Goal: Task Accomplishment & Management: Use online tool/utility

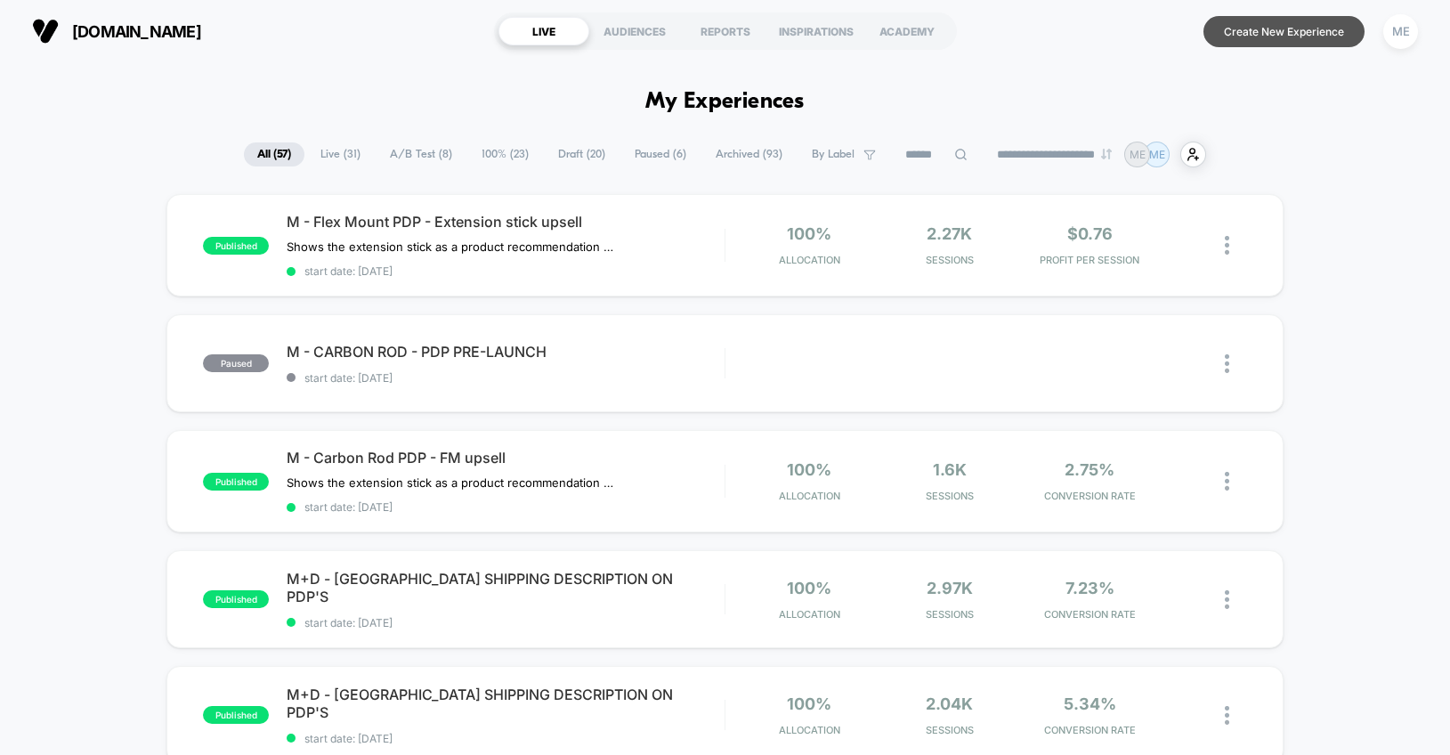
click at [1262, 28] on button "Create New Experience" at bounding box center [1283, 31] width 161 height 31
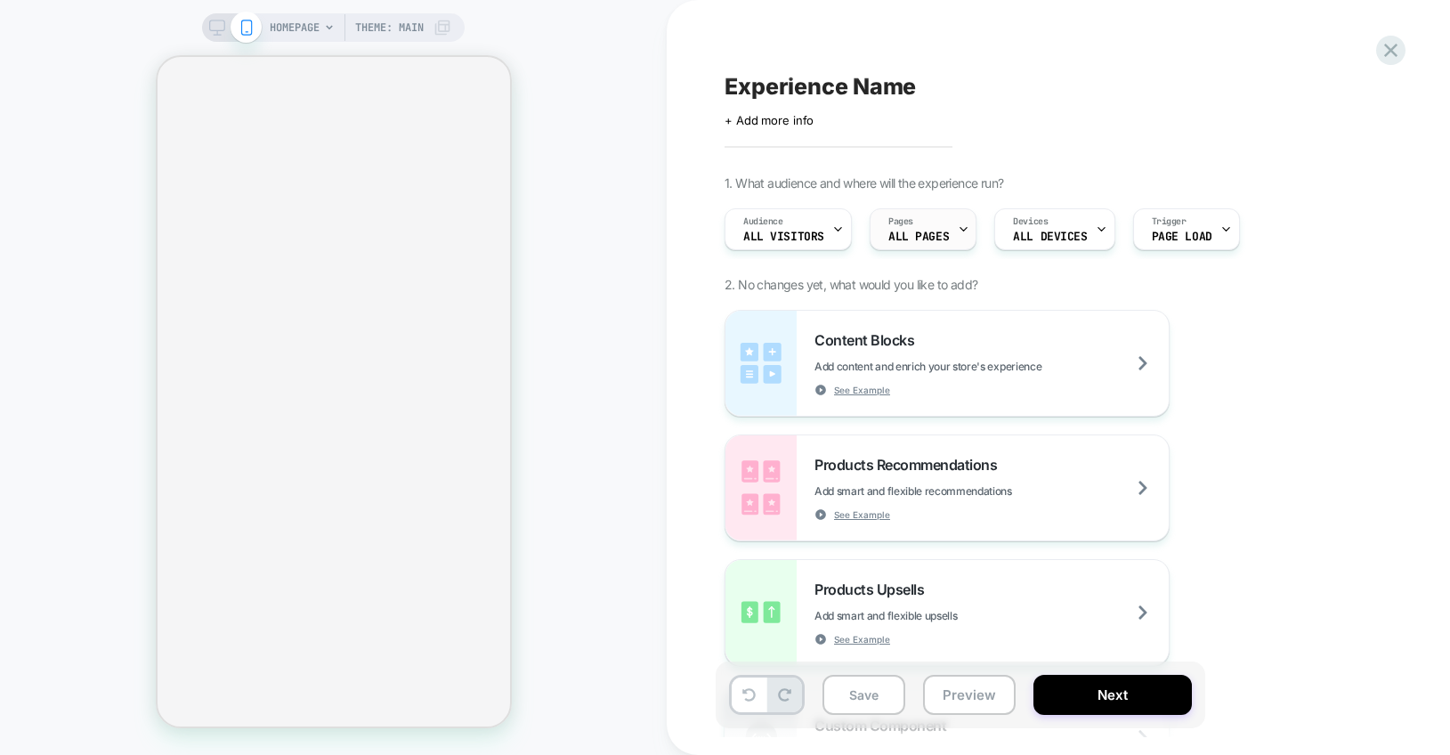
click at [923, 230] on span "ALL PAGES" at bounding box center [918, 236] width 61 height 12
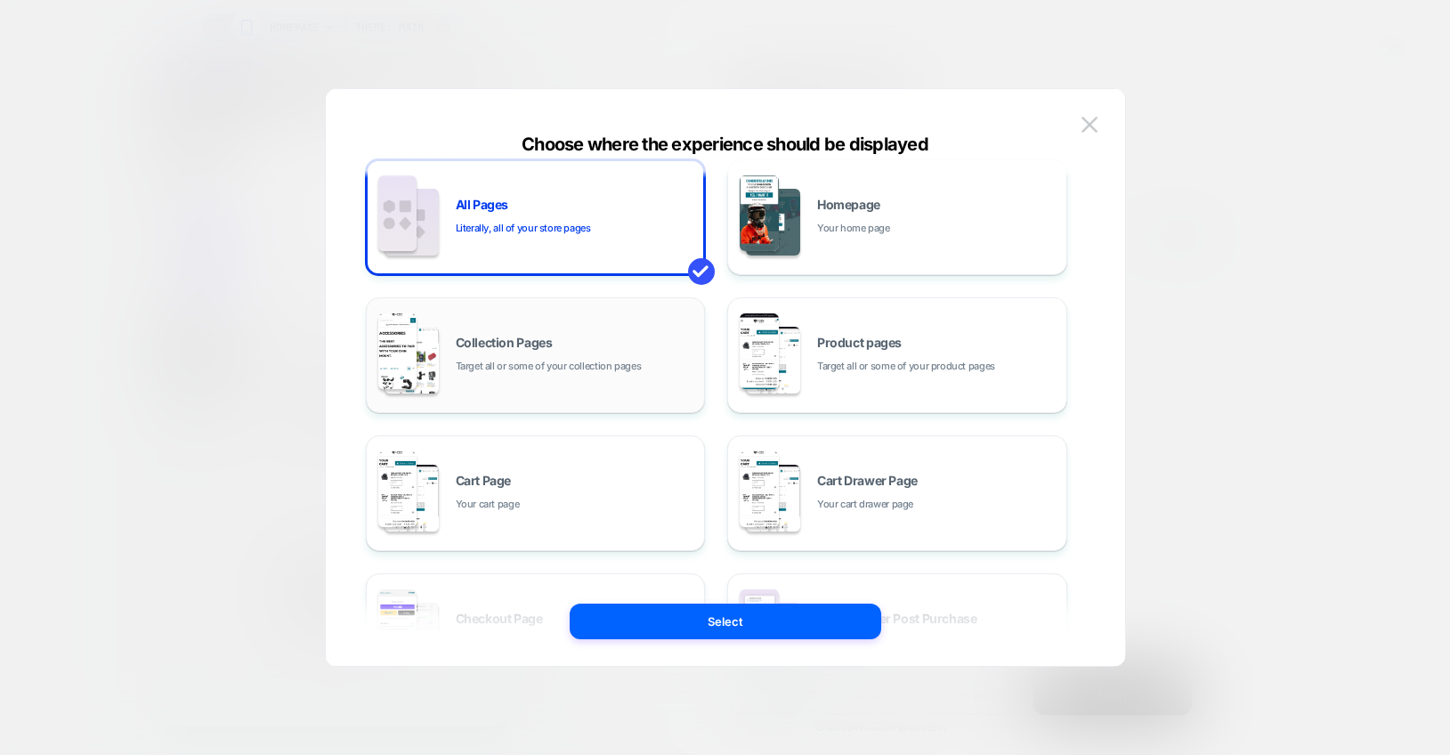
click at [582, 356] on div "Collection Pages Target all or some of your collection pages" at bounding box center [576, 355] width 240 height 38
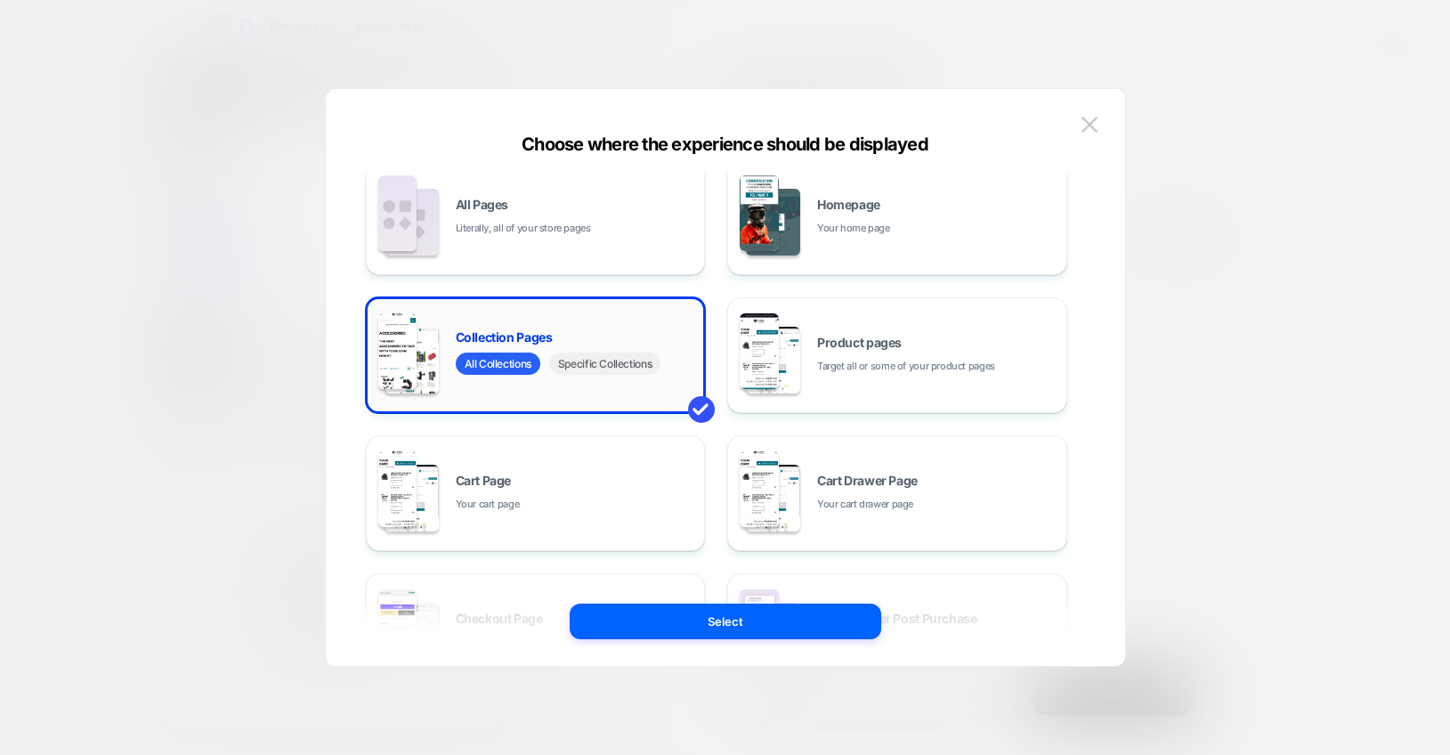
click at [585, 366] on span "Specific Collections" at bounding box center [604, 363] width 111 height 22
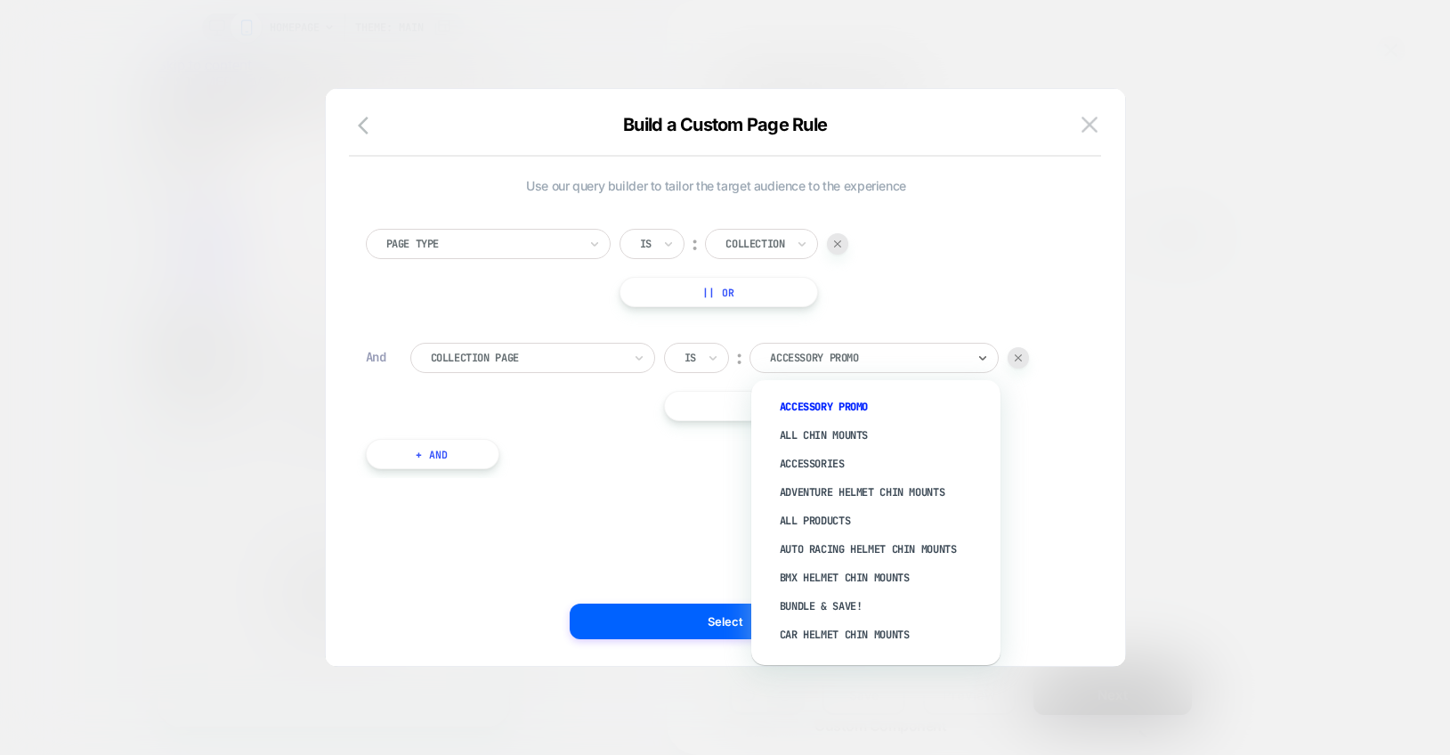
click at [810, 356] on div at bounding box center [868, 358] width 196 height 16
click at [816, 432] on div "ALL CHIN MOUNTS" at bounding box center [884, 435] width 231 height 28
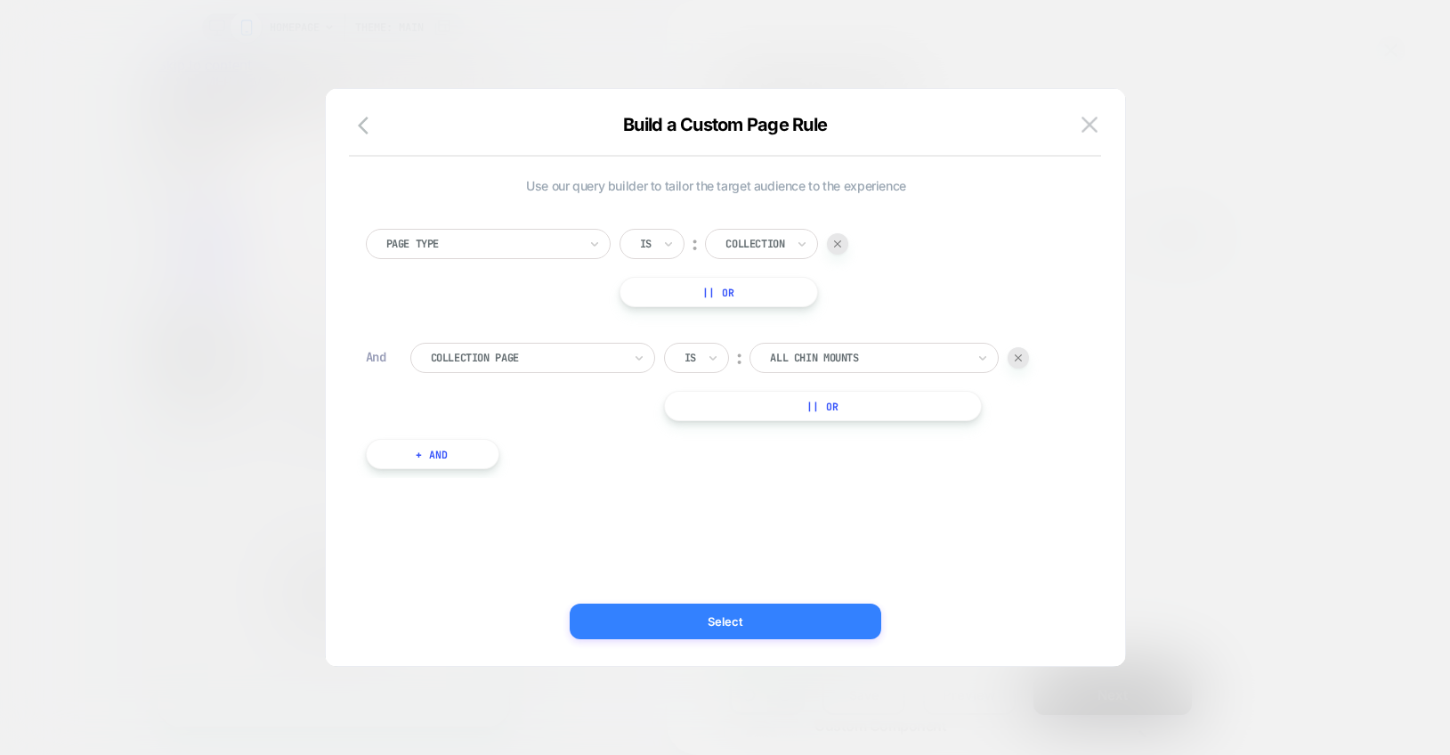
click at [742, 624] on button "Select" at bounding box center [724, 621] width 311 height 36
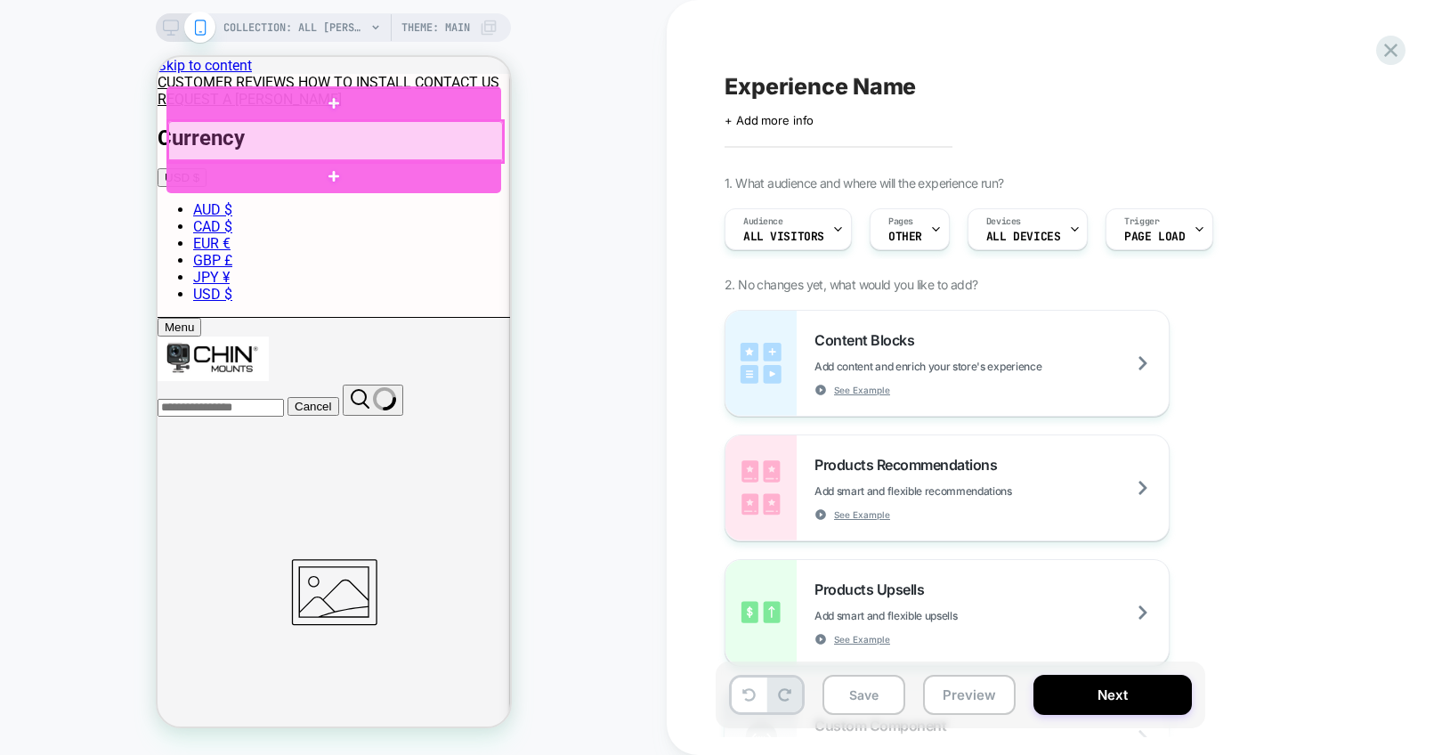
click at [298, 137] on div at bounding box center [334, 141] width 335 height 41
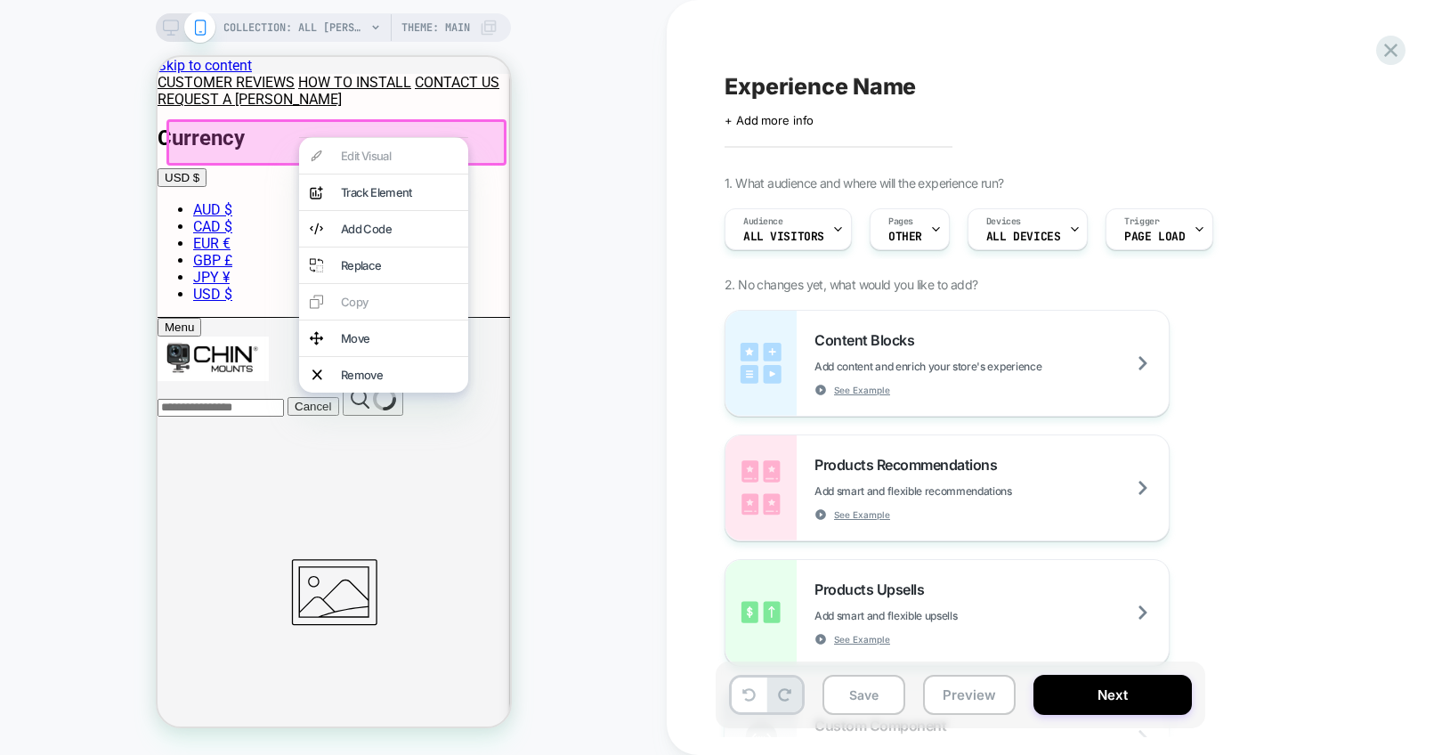
click at [231, 144] on div at bounding box center [336, 142] width 340 height 46
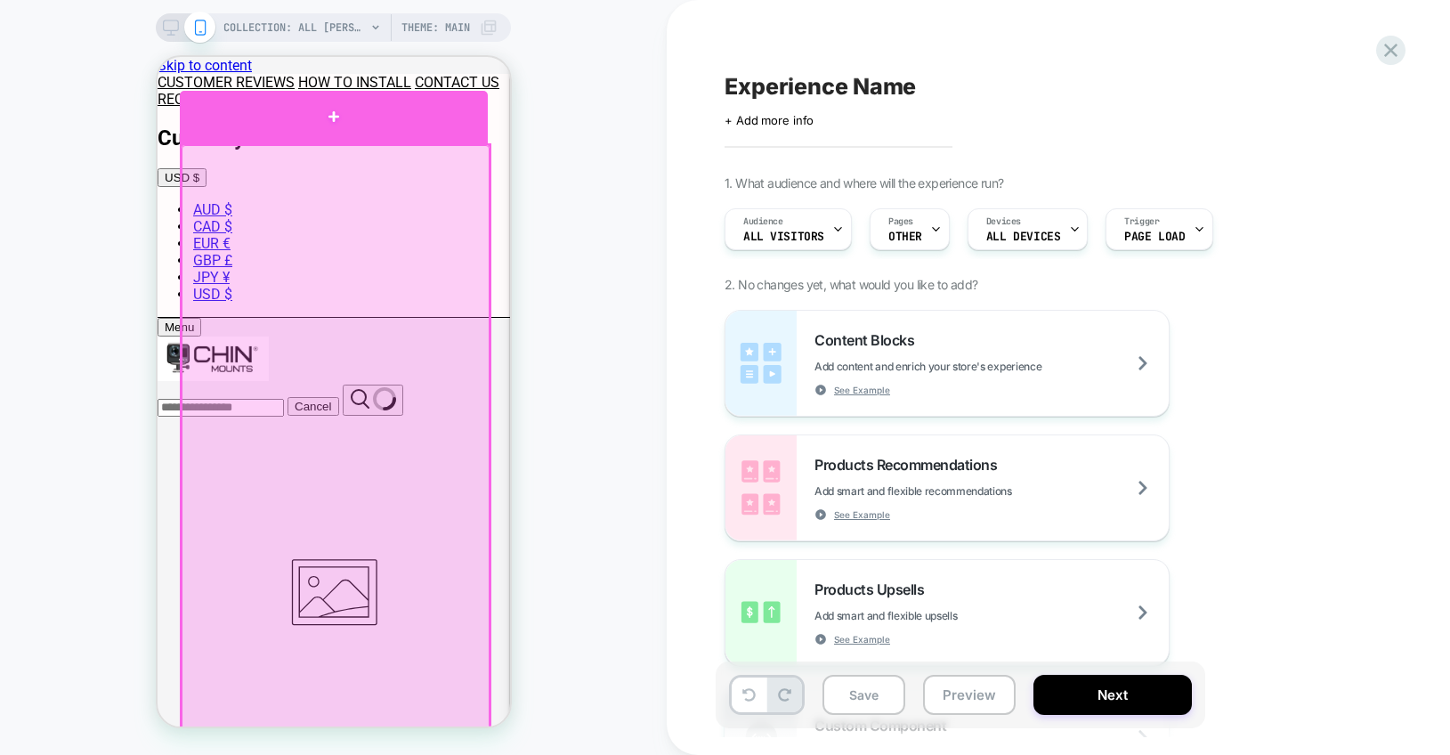
click at [404, 136] on div at bounding box center [333, 117] width 308 height 53
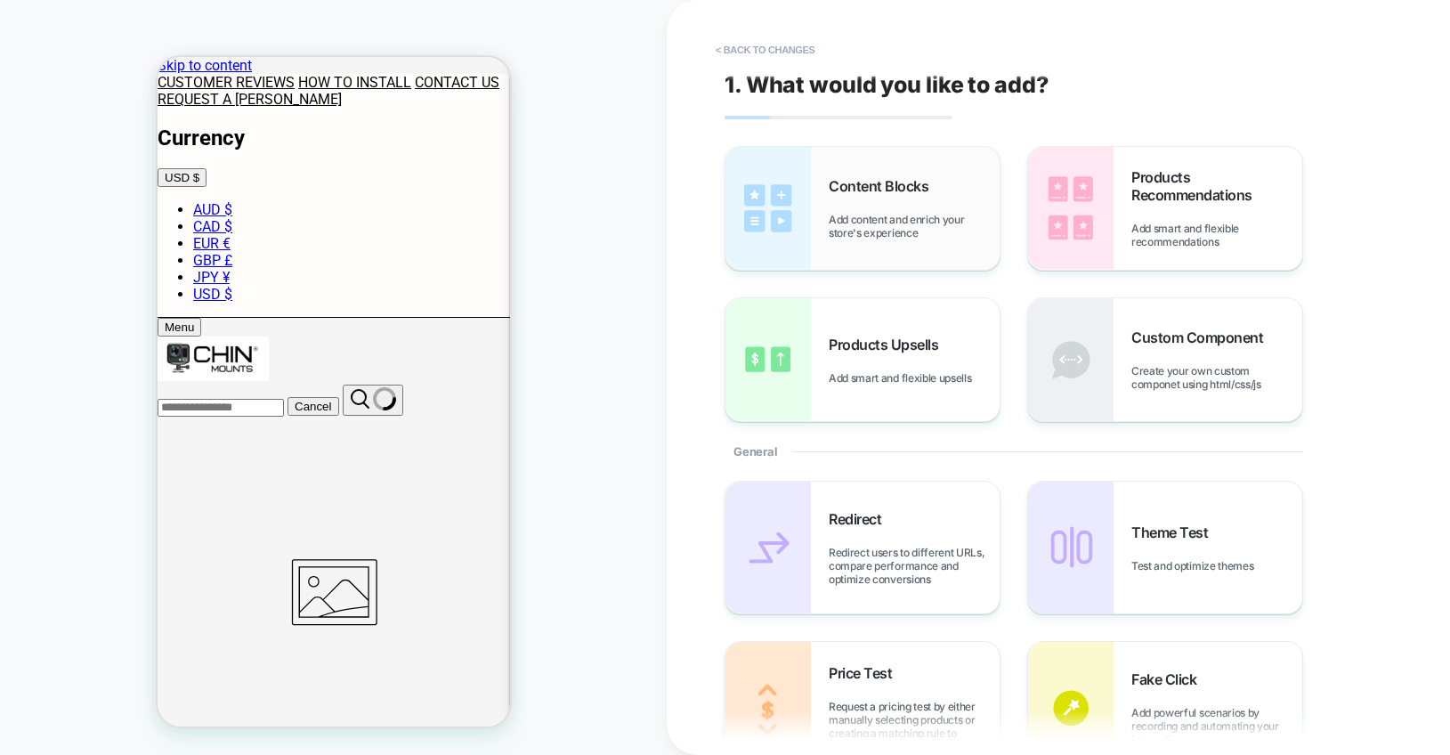
click at [834, 216] on span "Add content and enrich your store's experience" at bounding box center [913, 226] width 171 height 27
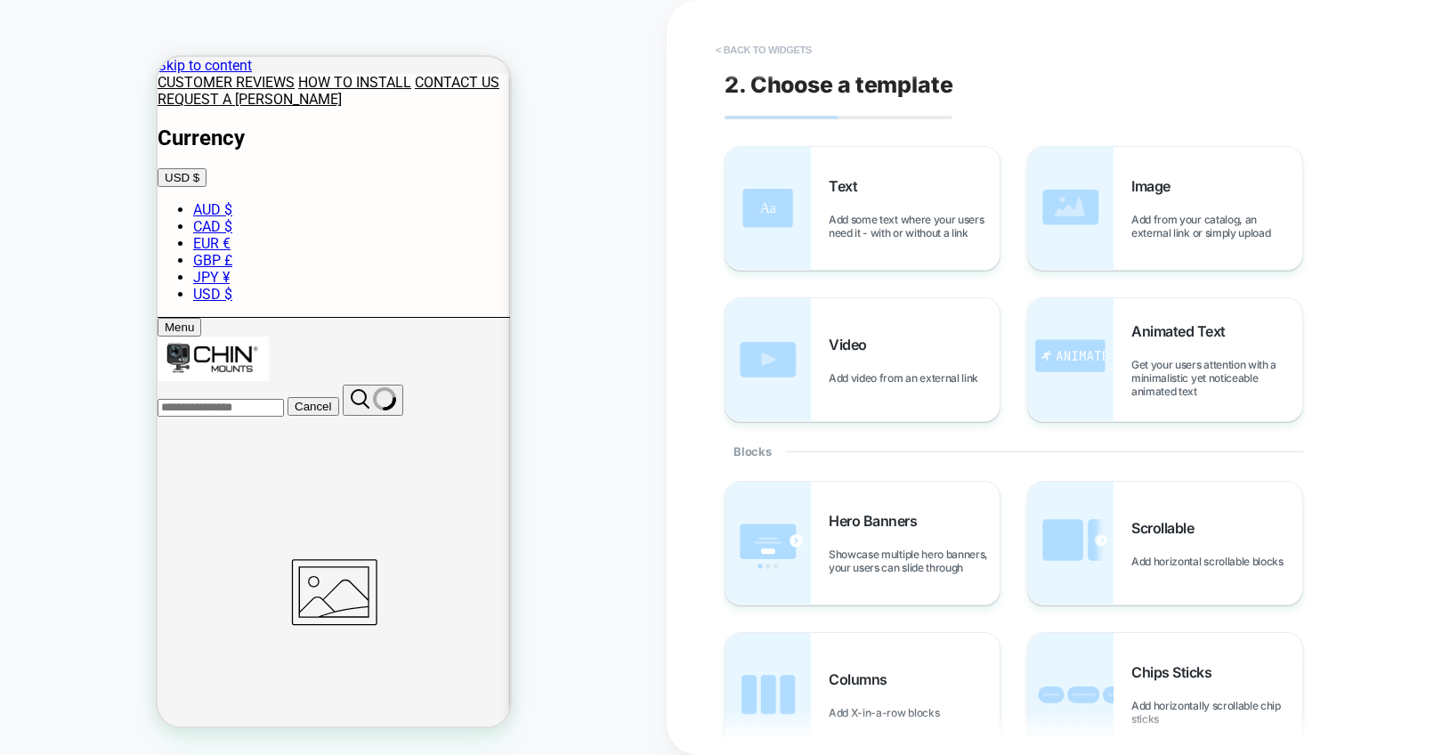
click at [774, 44] on button "< Back to widgets" at bounding box center [764, 50] width 114 height 28
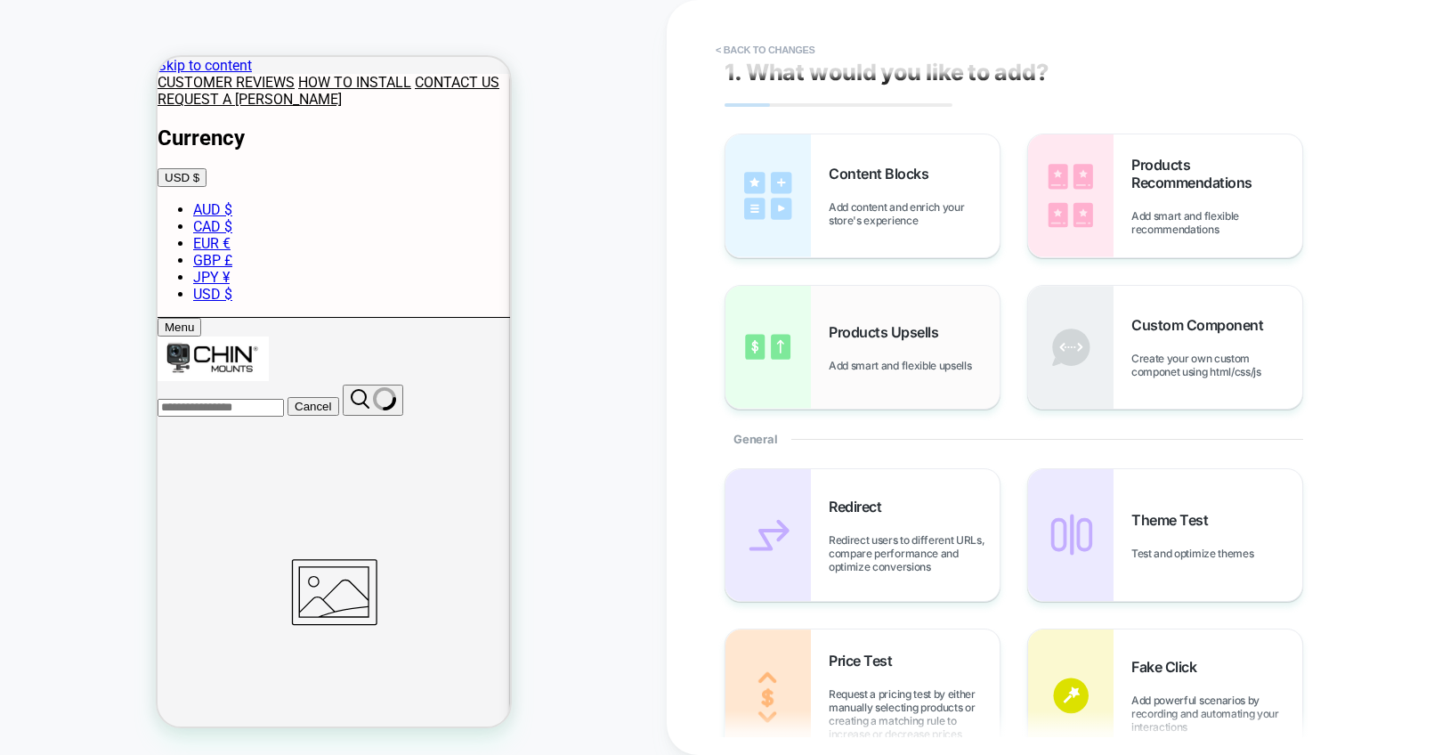
scroll to position [12, 0]
click at [753, 51] on button "< Back to changes" at bounding box center [765, 50] width 117 height 28
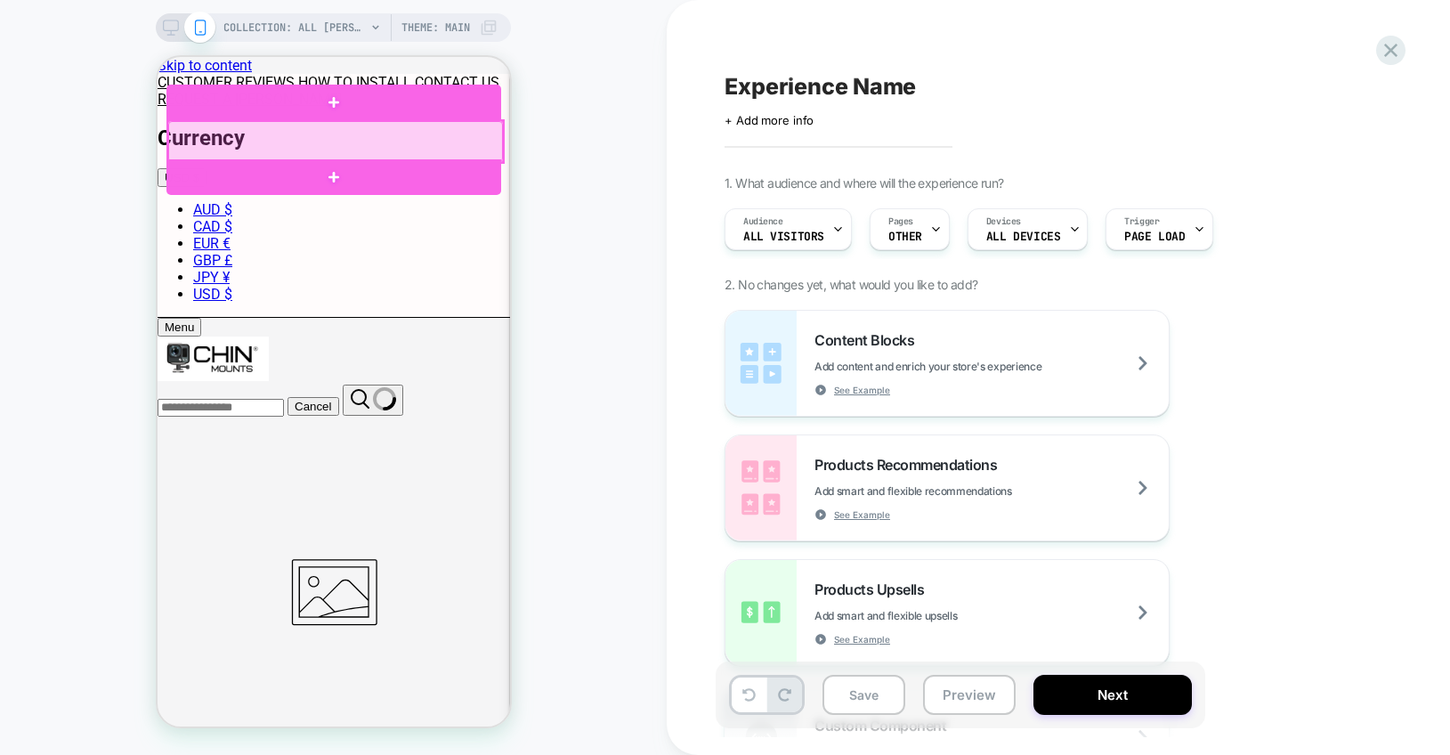
click at [384, 151] on div at bounding box center [334, 141] width 335 height 41
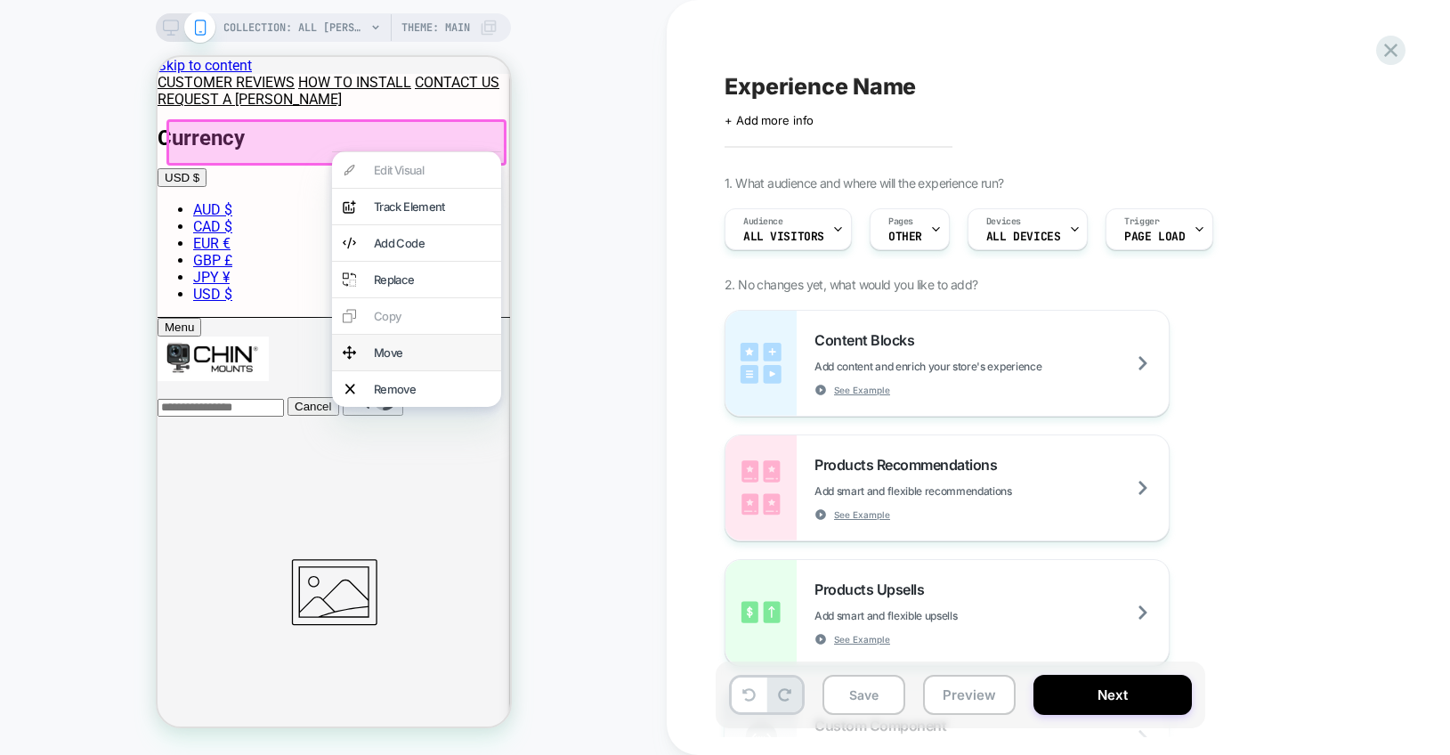
click at [379, 345] on div "Move" at bounding box center [431, 352] width 117 height 14
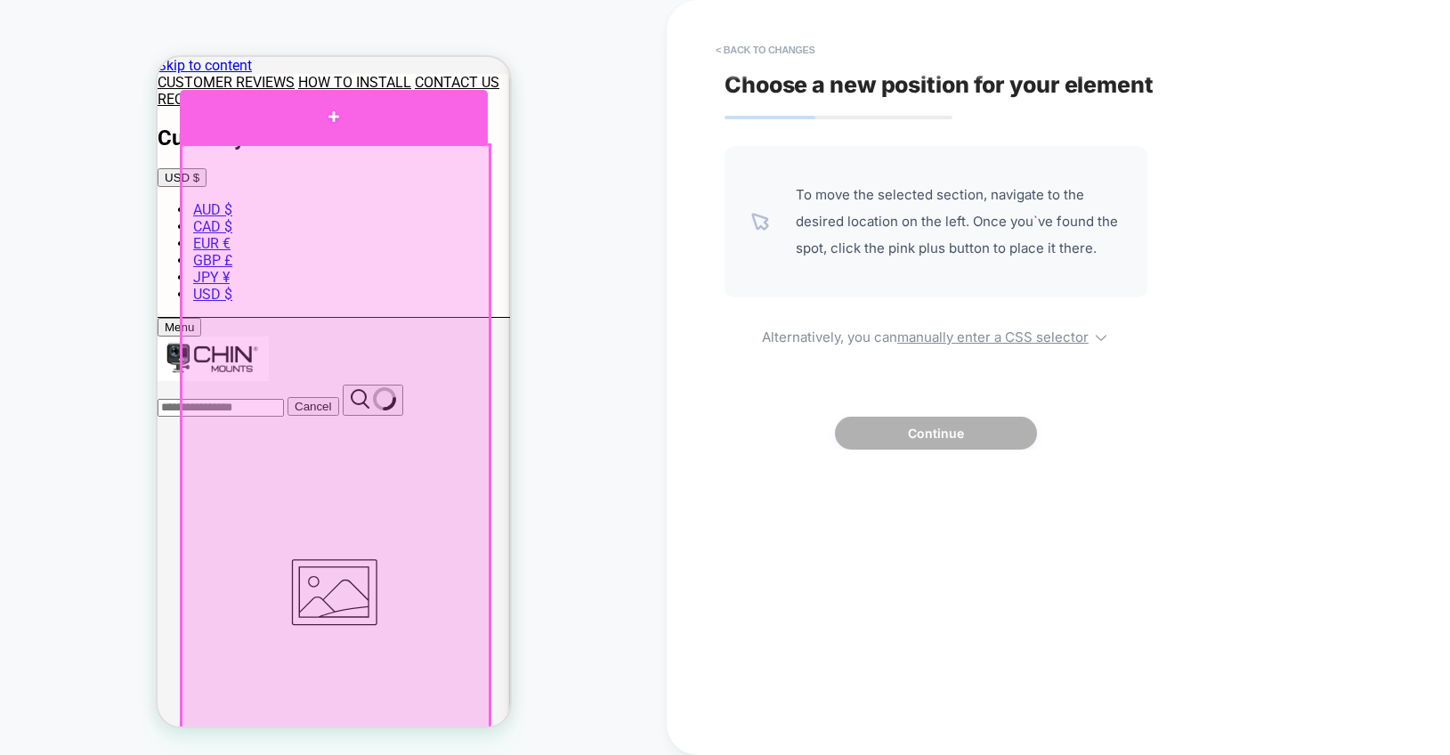
click at [286, 133] on div at bounding box center [333, 116] width 308 height 53
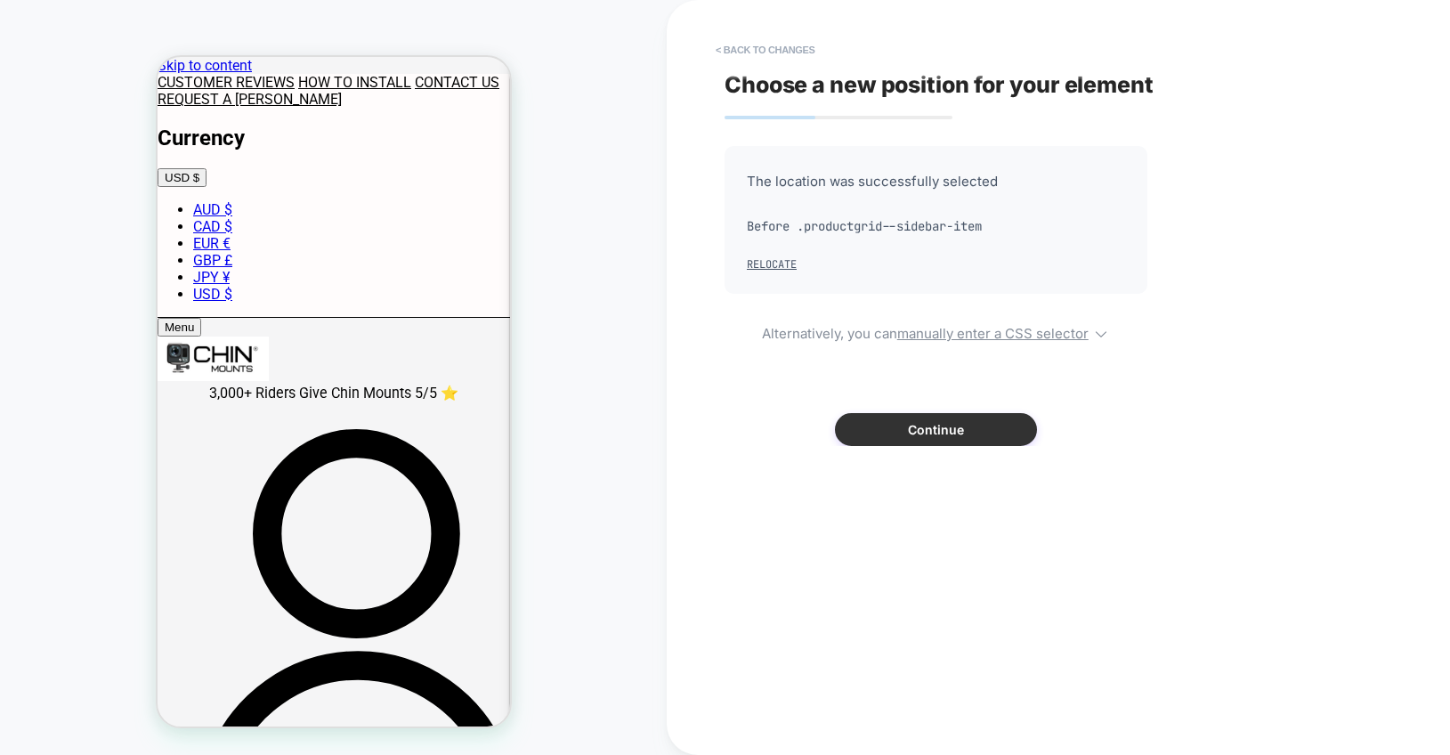
click at [964, 435] on button "Continue" at bounding box center [936, 429] width 202 height 33
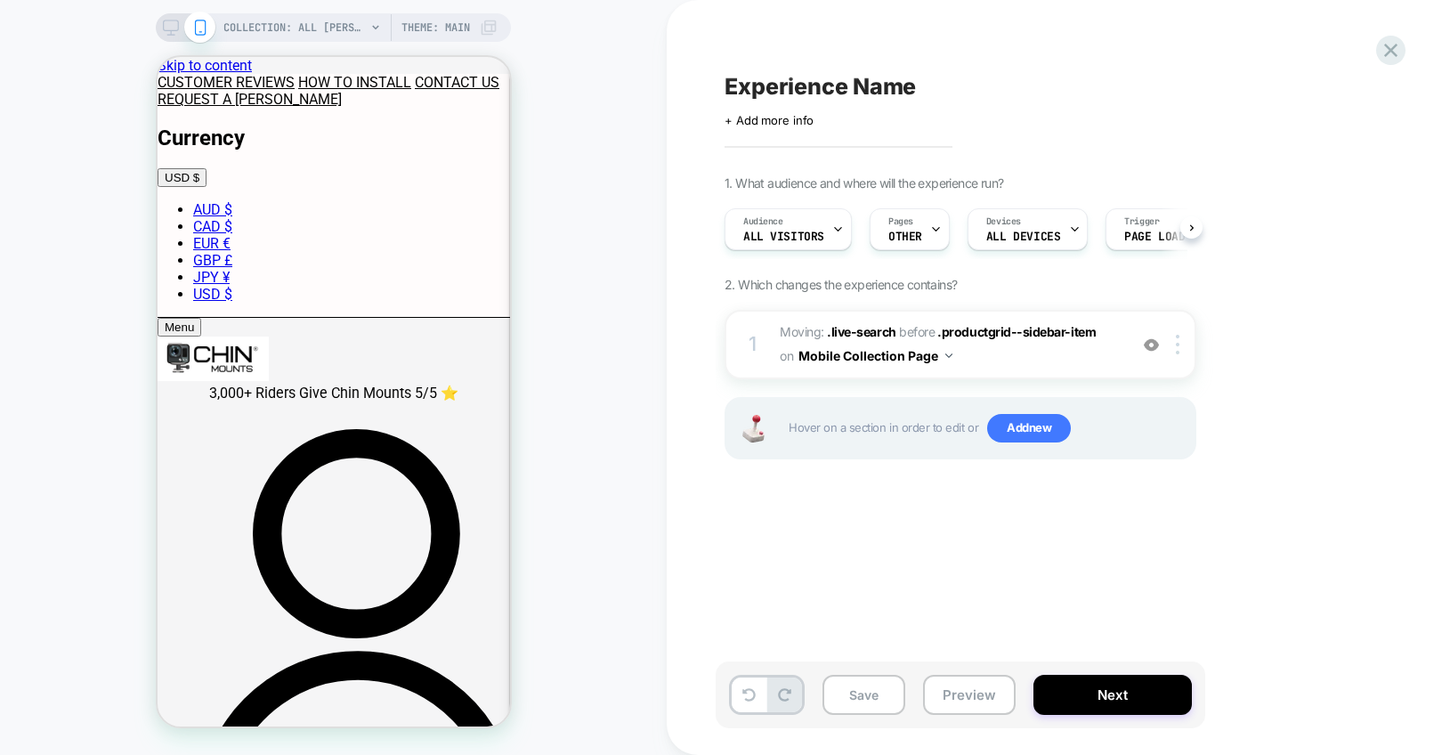
scroll to position [0, 1]
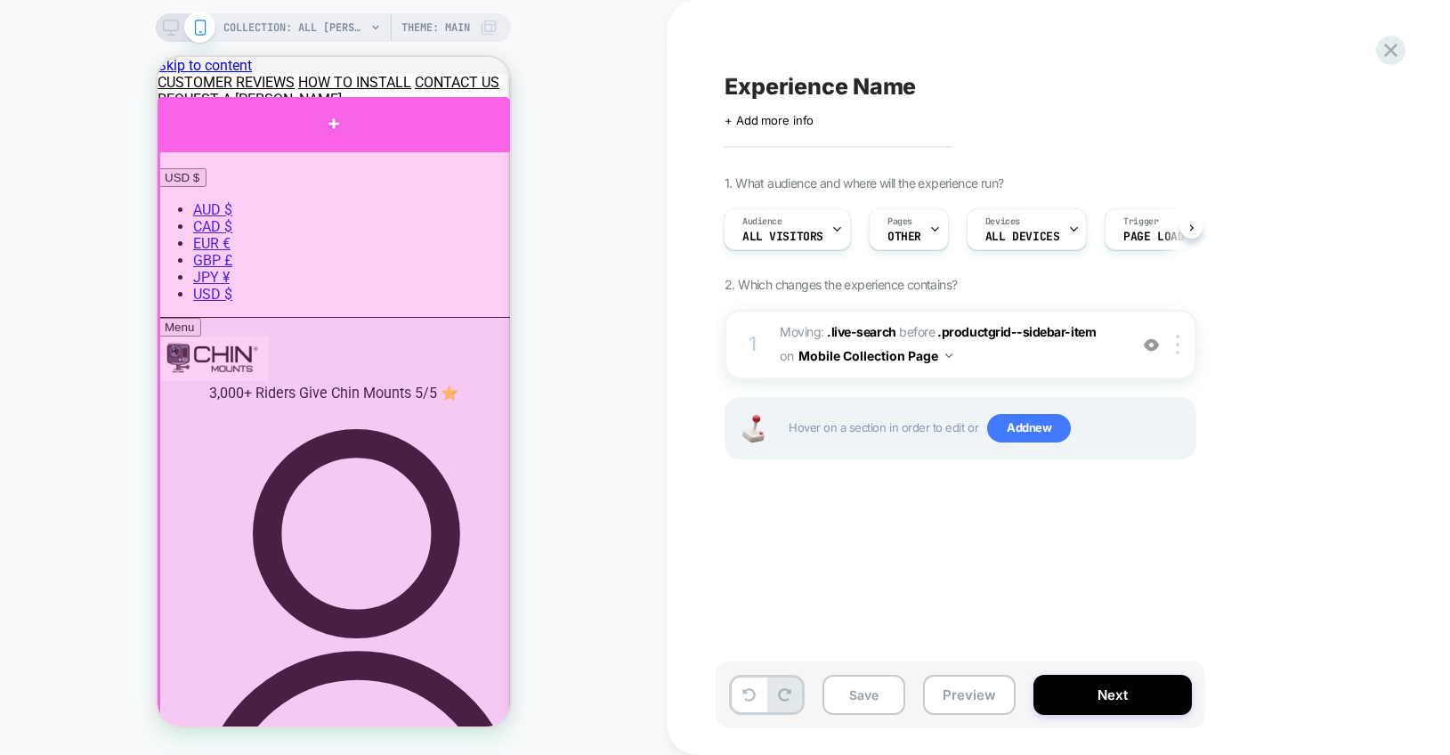
click at [358, 133] on div at bounding box center [333, 123] width 352 height 52
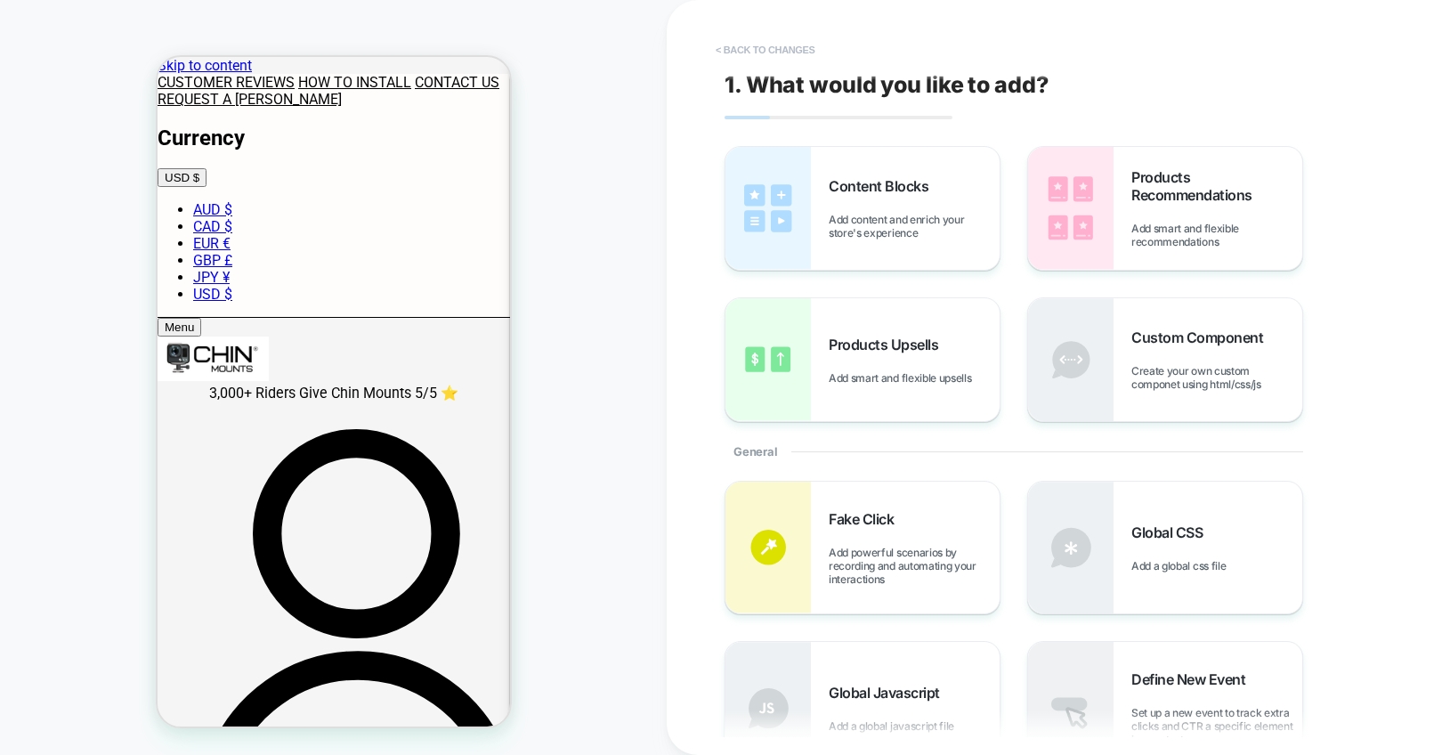
click at [745, 51] on button "< Back to changes" at bounding box center [765, 50] width 117 height 28
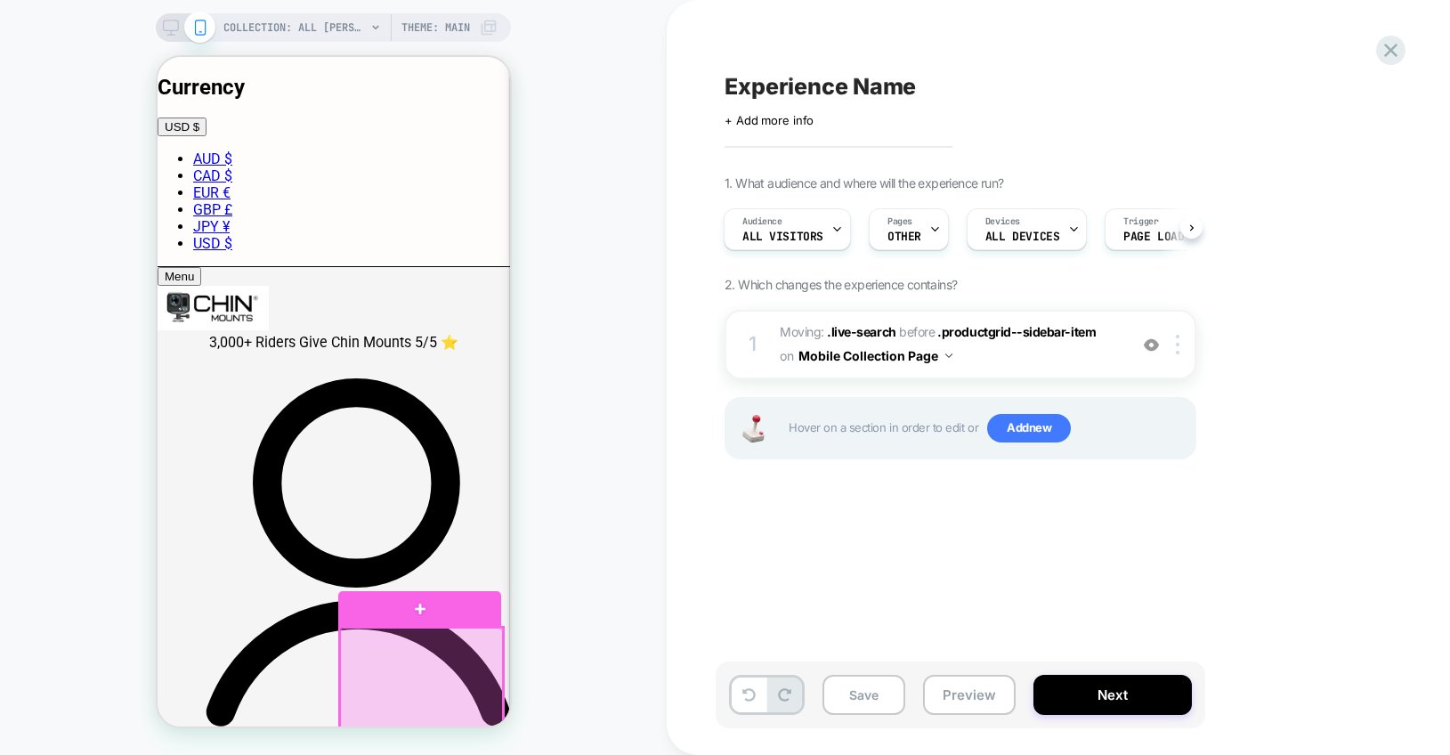
scroll to position [0, 0]
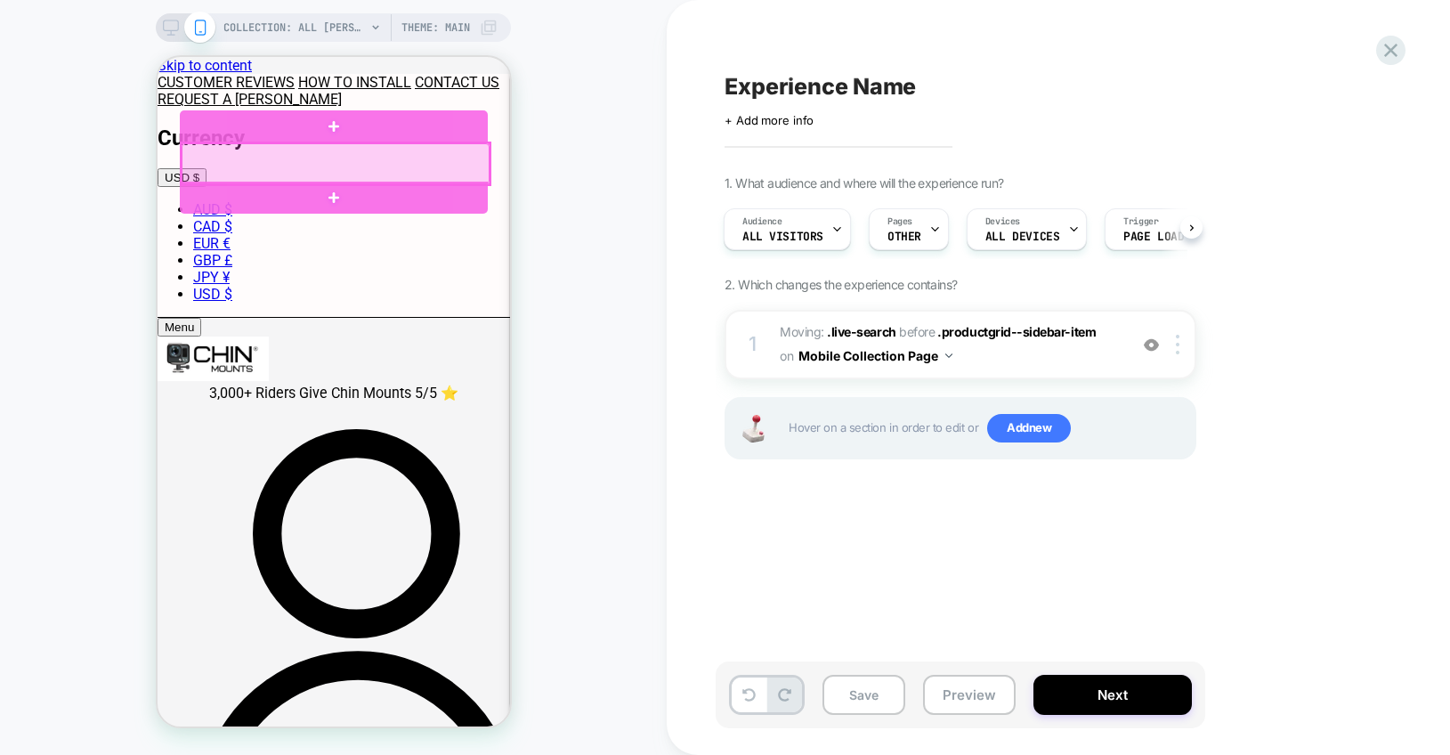
click at [276, 162] on div at bounding box center [335, 163] width 308 height 41
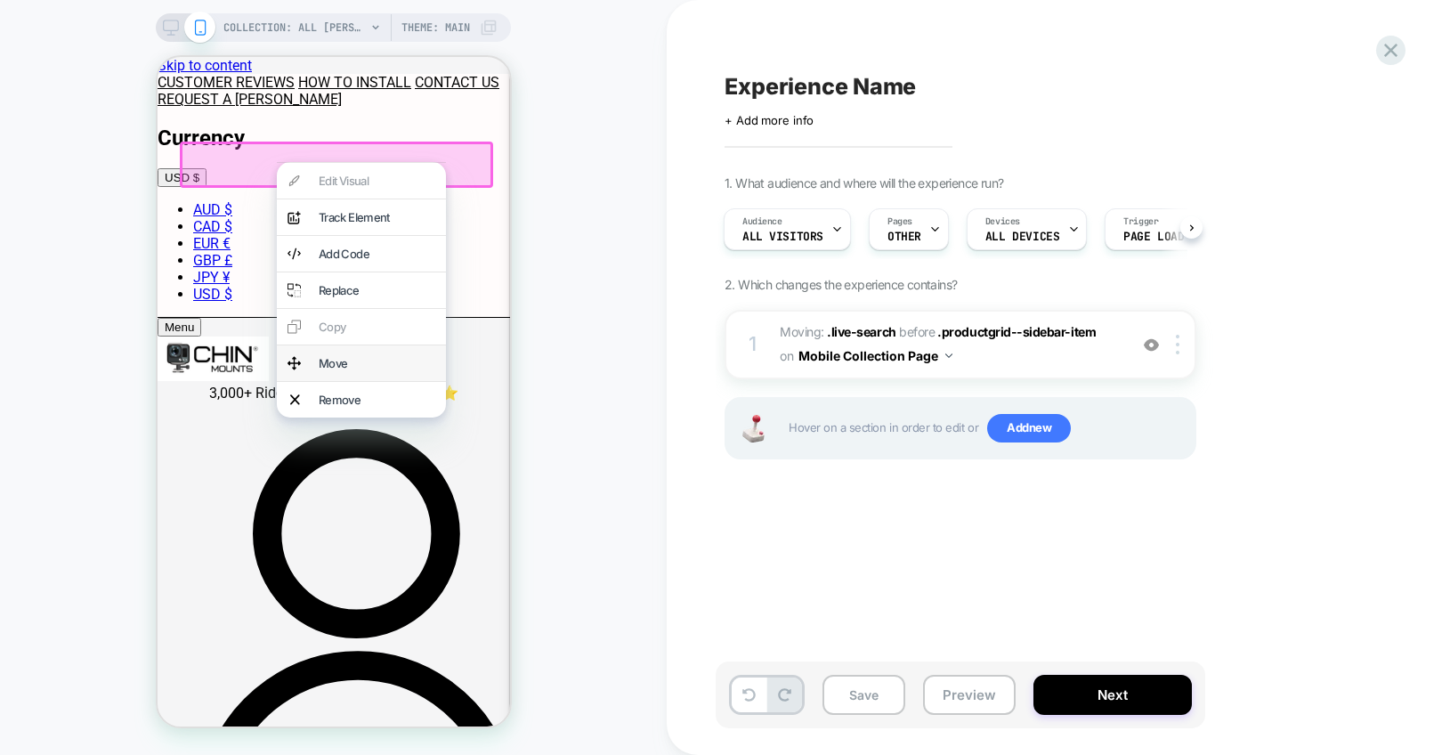
click at [324, 357] on div "Move" at bounding box center [376, 363] width 117 height 14
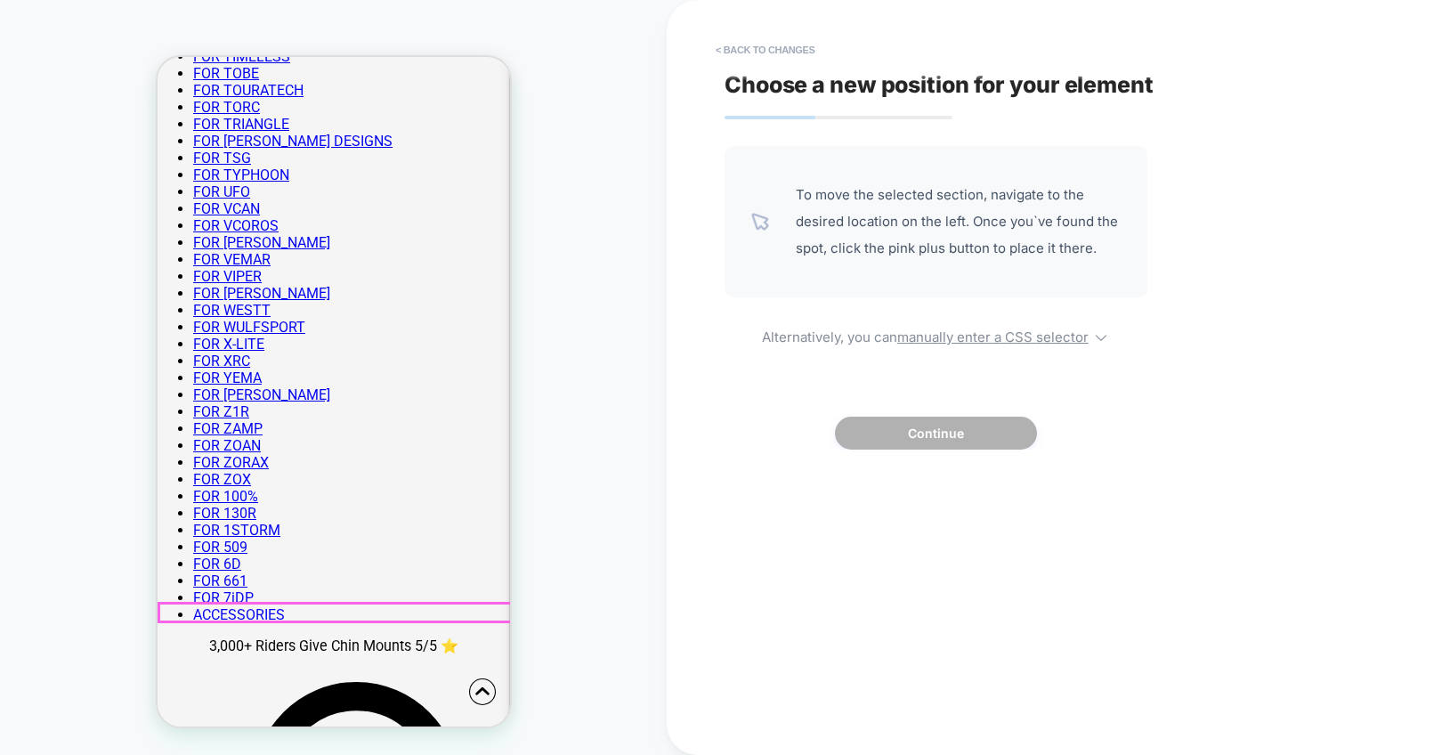
scroll to position [3943, 0]
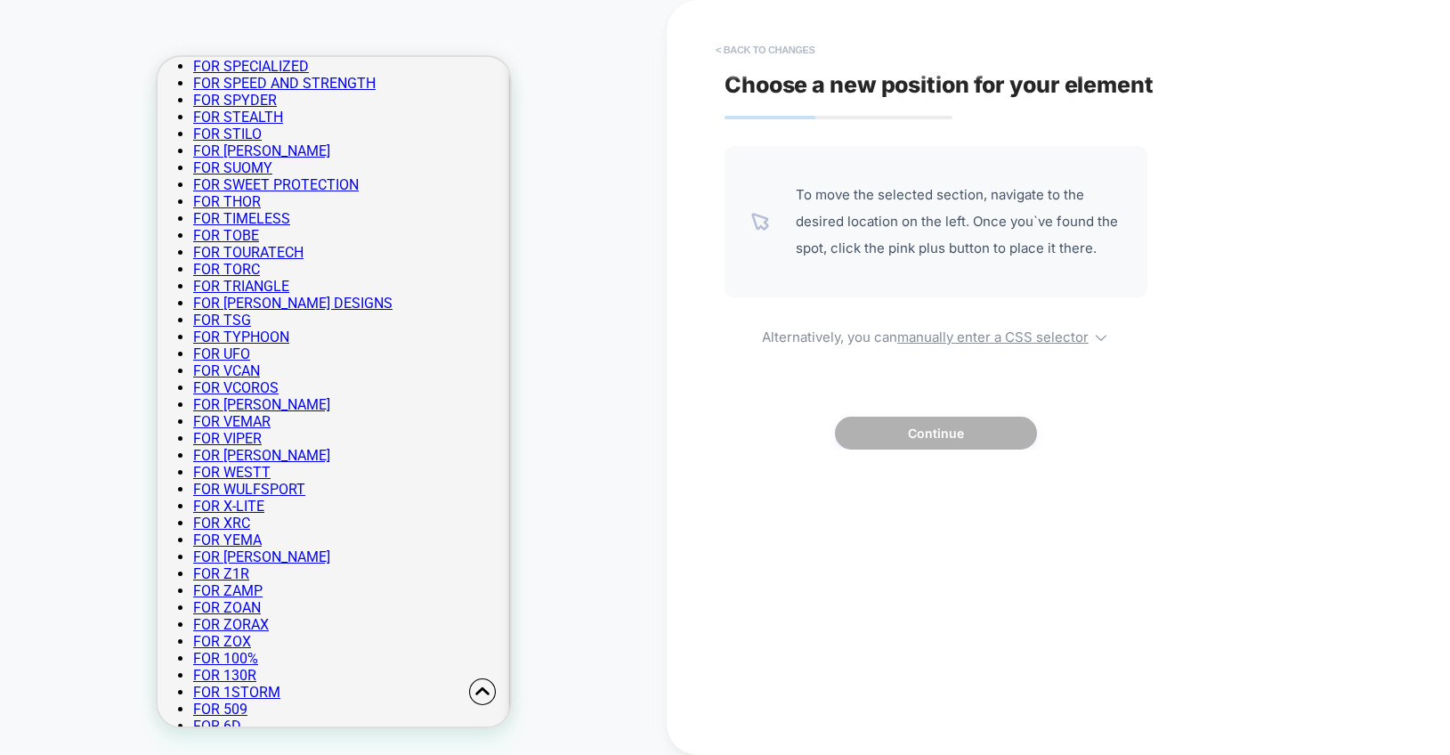
click at [767, 50] on button "< Back to changes" at bounding box center [765, 50] width 117 height 28
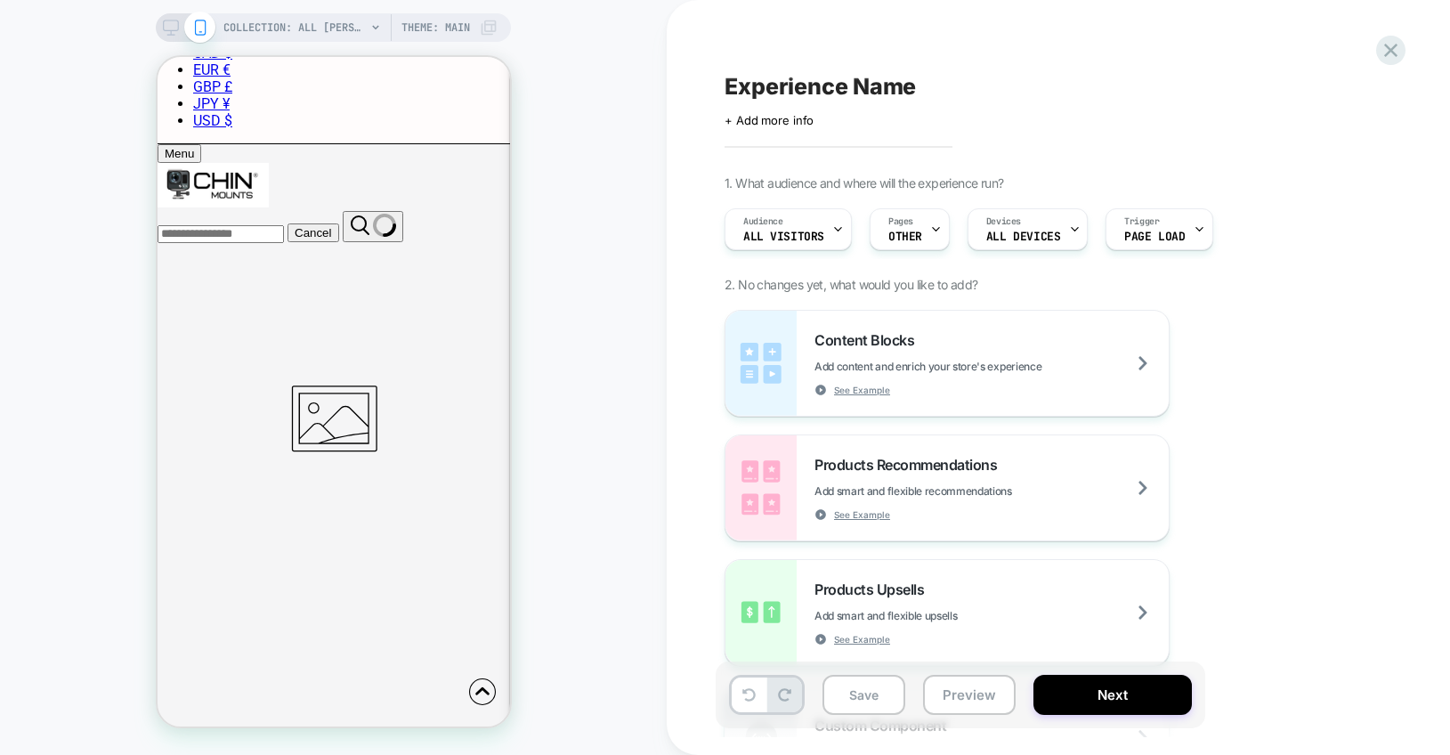
scroll to position [0, 0]
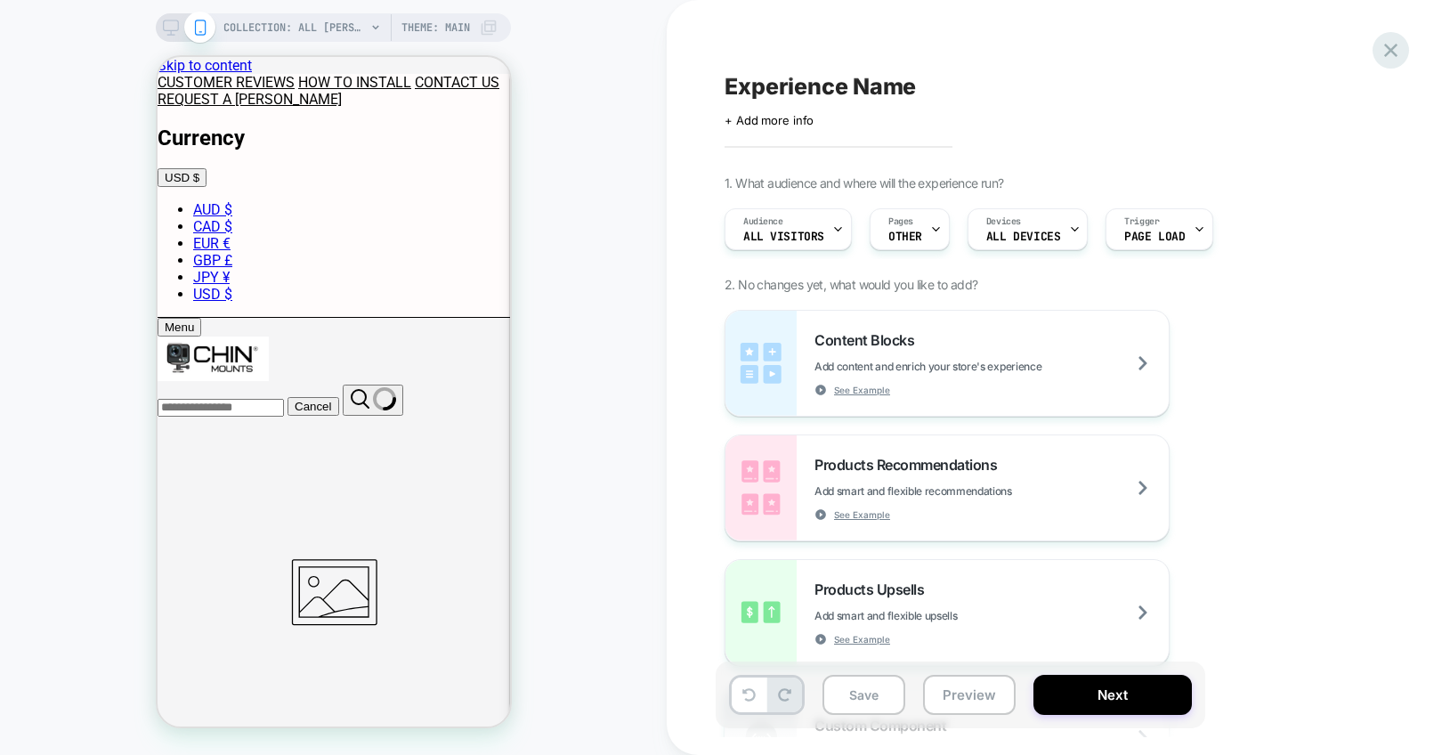
click at [1383, 62] on div at bounding box center [1390, 50] width 36 height 36
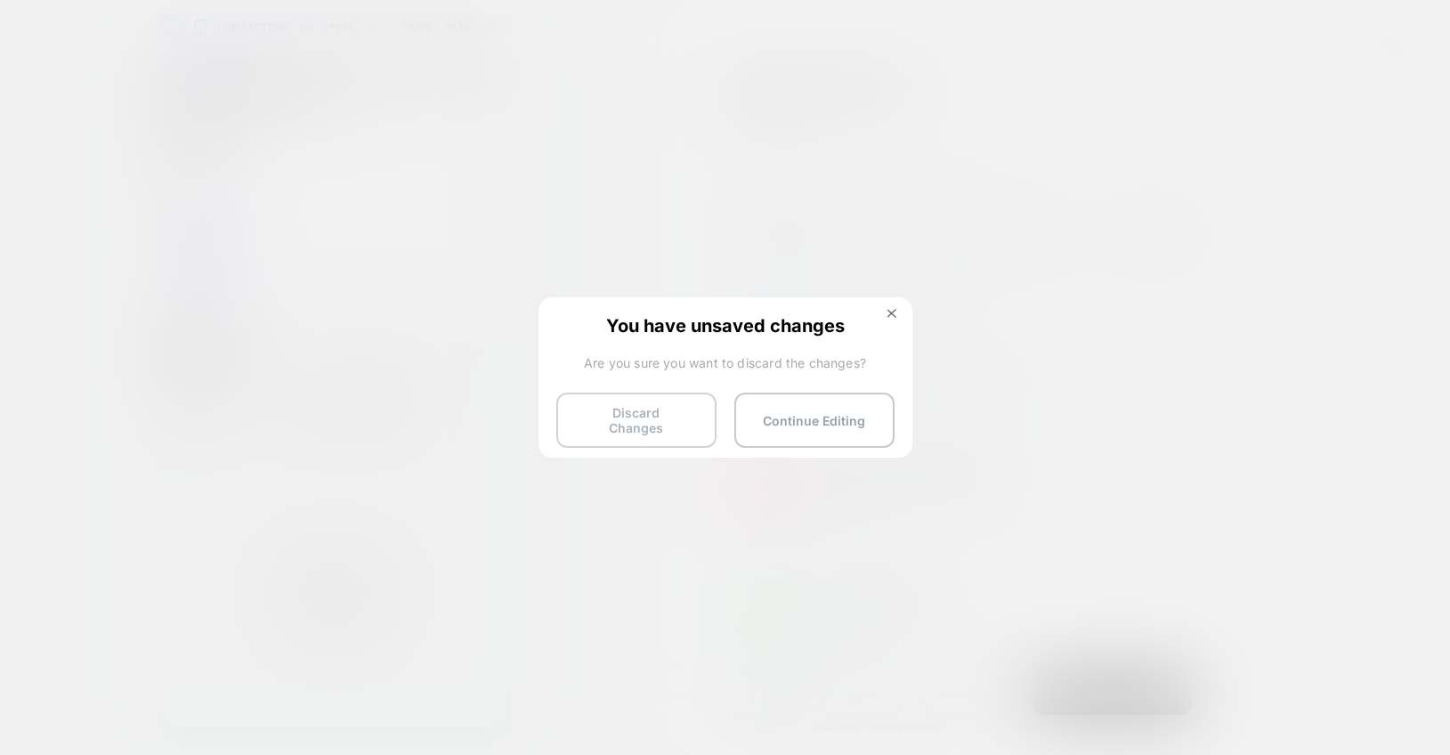
click at [683, 416] on button "Discard Changes" at bounding box center [636, 419] width 160 height 55
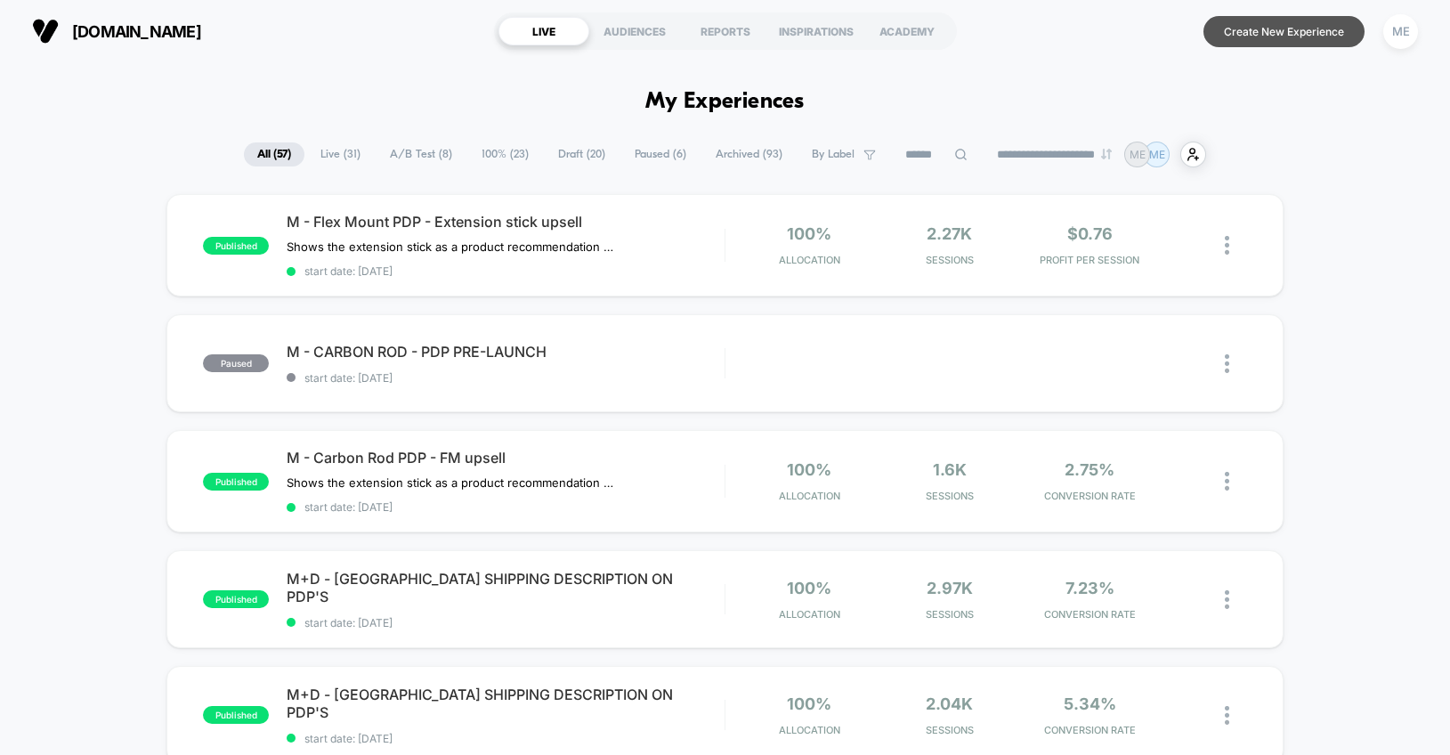
click at [1263, 26] on button "Create New Experience" at bounding box center [1283, 31] width 161 height 31
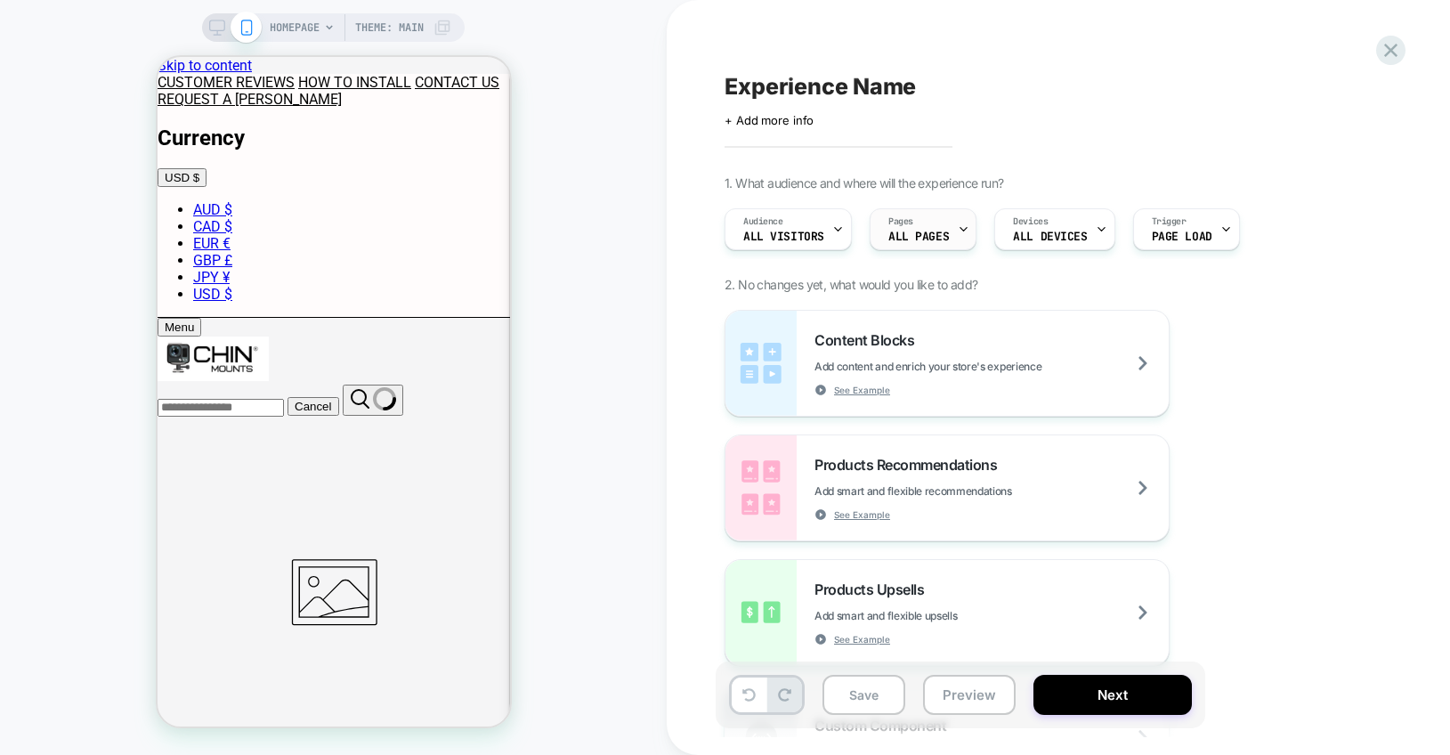
click at [909, 232] on span "ALL PAGES" at bounding box center [918, 236] width 61 height 12
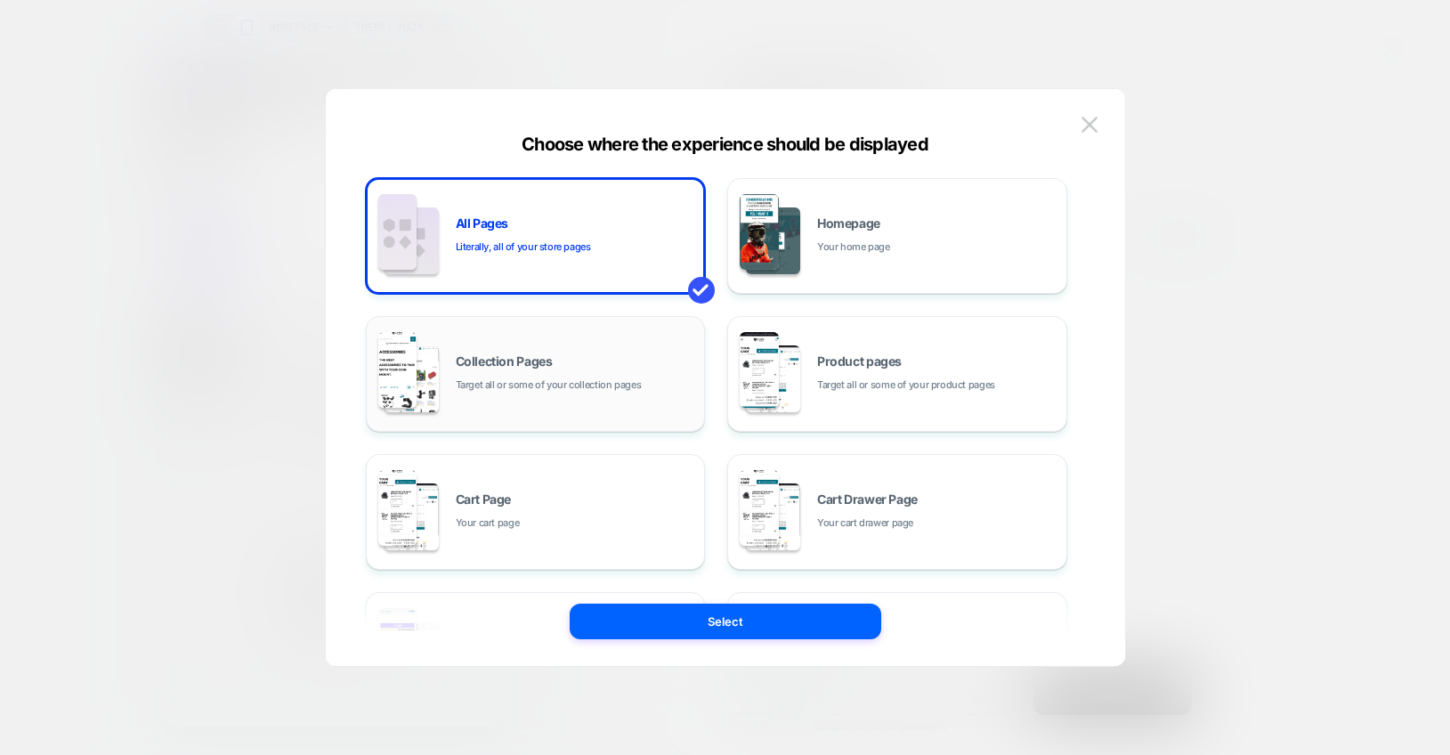
click at [657, 382] on div "Collection Pages Target all or some of your collection pages" at bounding box center [576, 374] width 240 height 38
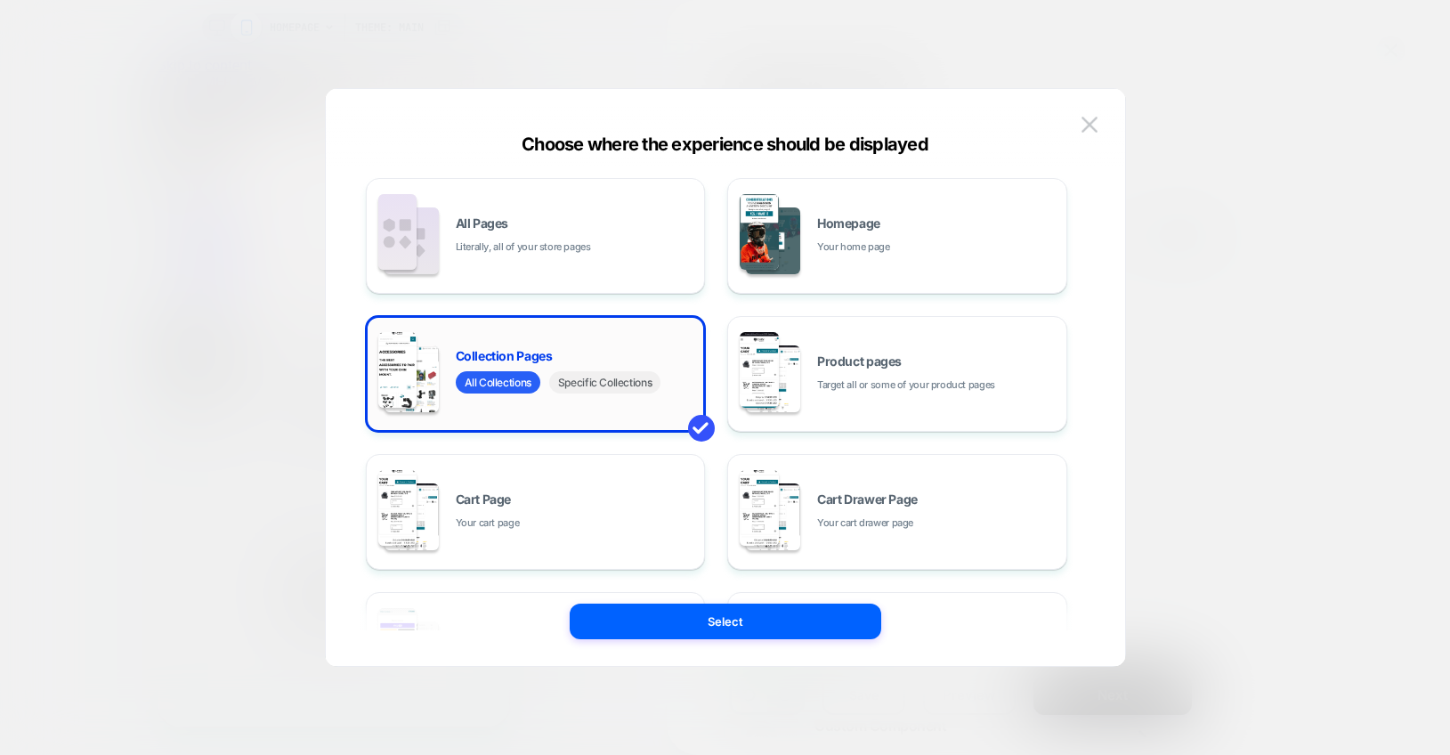
click at [620, 378] on span "Specific Collections" at bounding box center [604, 382] width 111 height 22
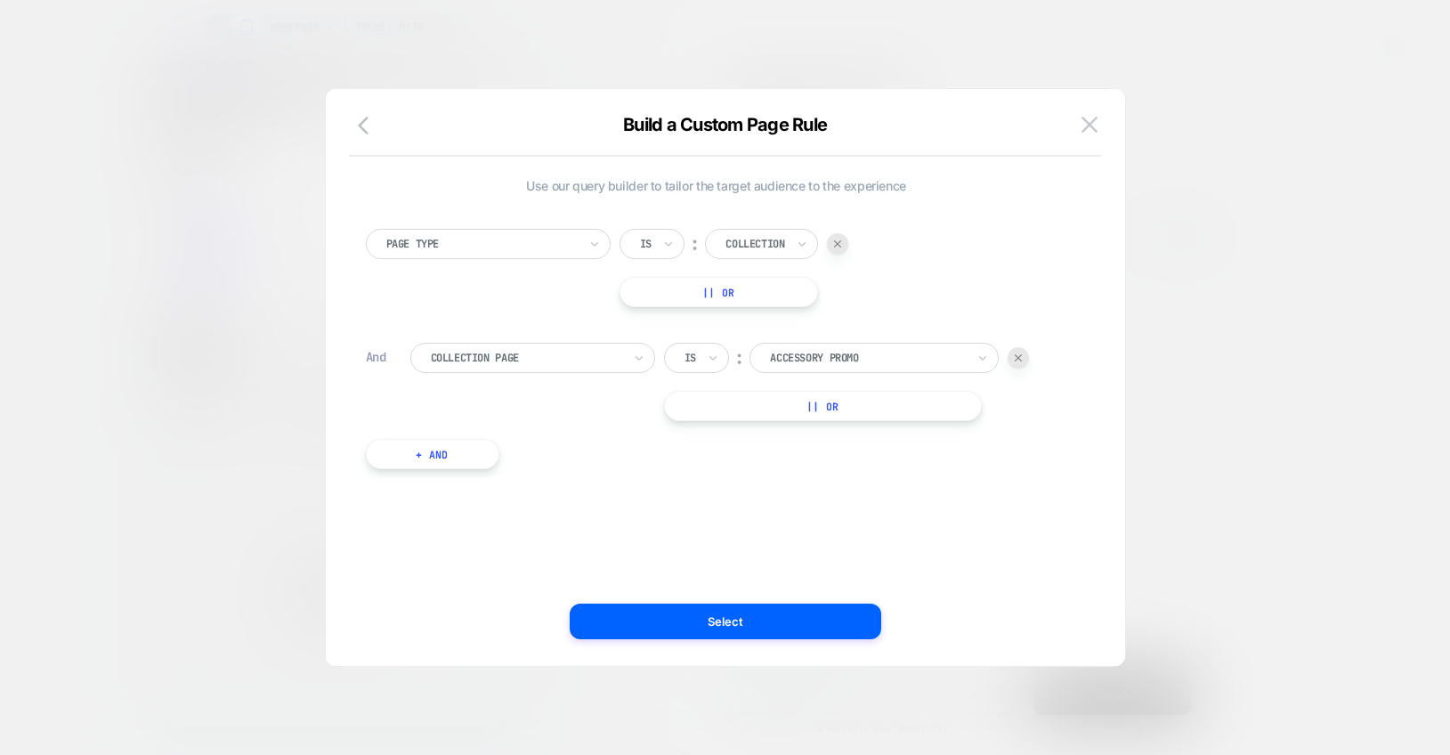
click at [833, 359] on div at bounding box center [868, 358] width 196 height 16
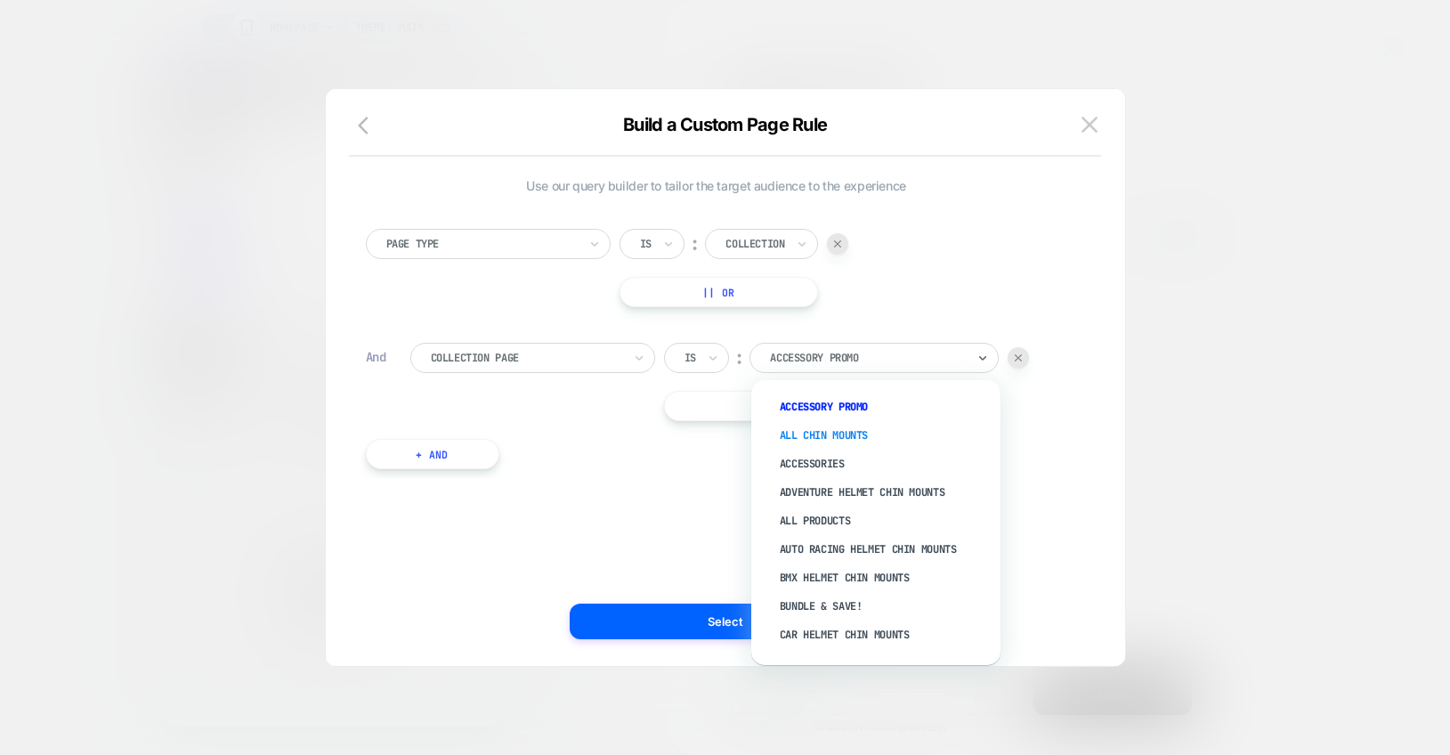
click at [824, 424] on div "ALL CHIN MOUNTS" at bounding box center [884, 435] width 231 height 28
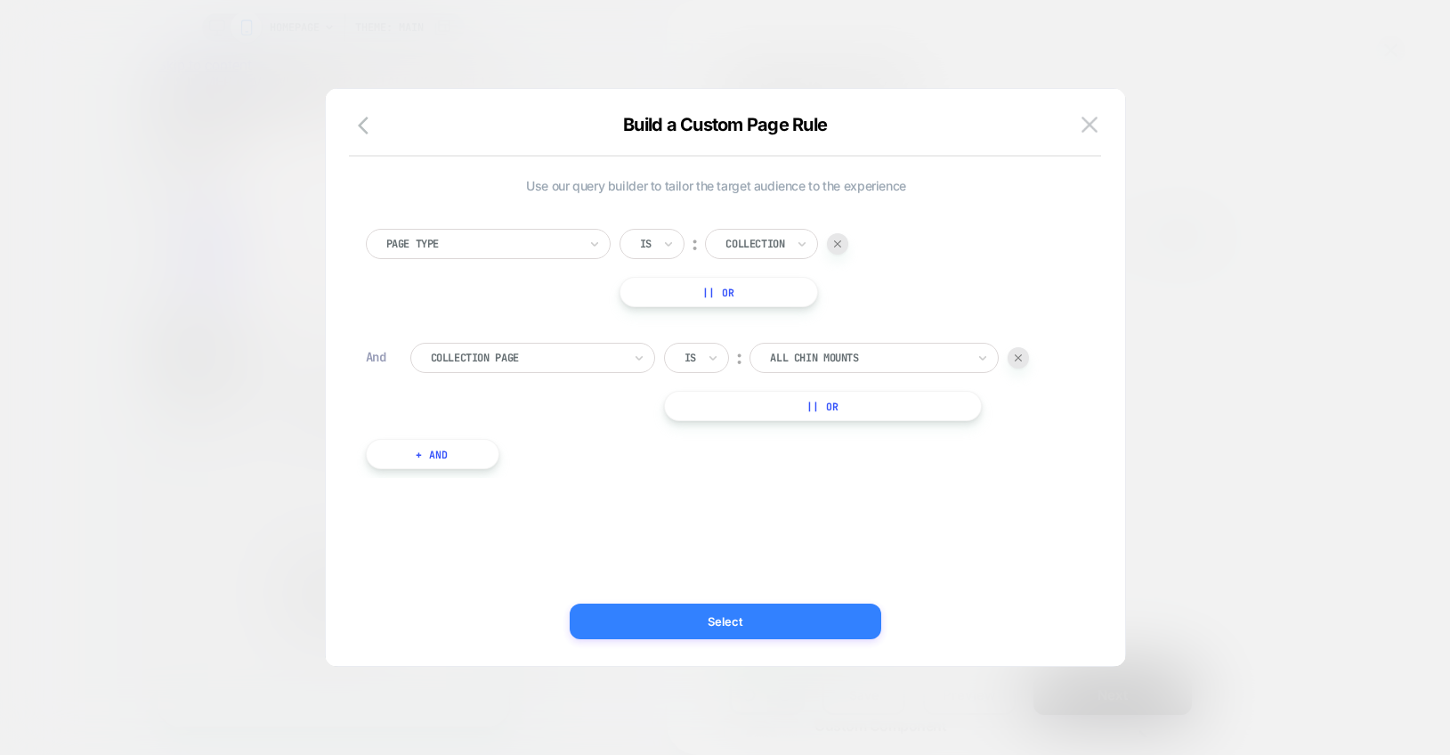
click at [747, 626] on button "Select" at bounding box center [724, 621] width 311 height 36
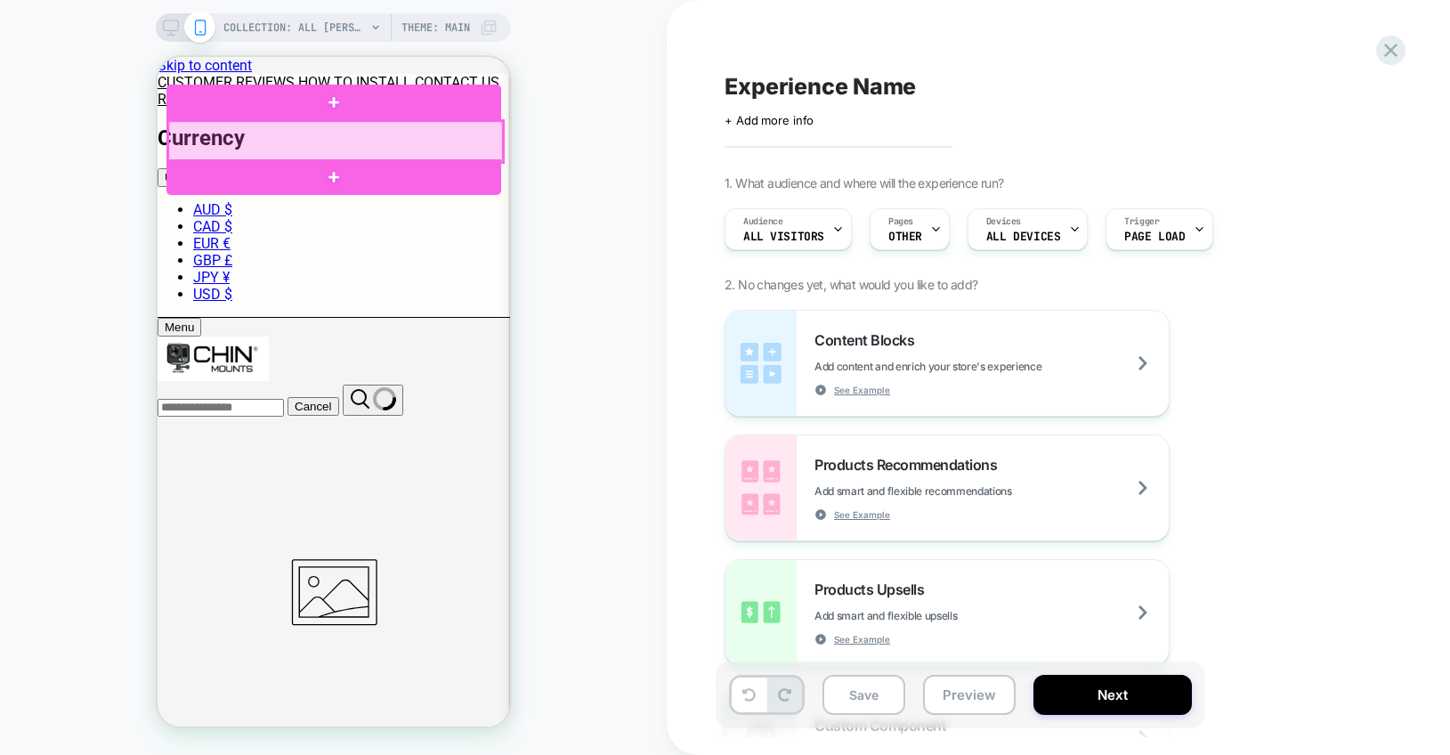
click at [396, 128] on div at bounding box center [334, 141] width 335 height 41
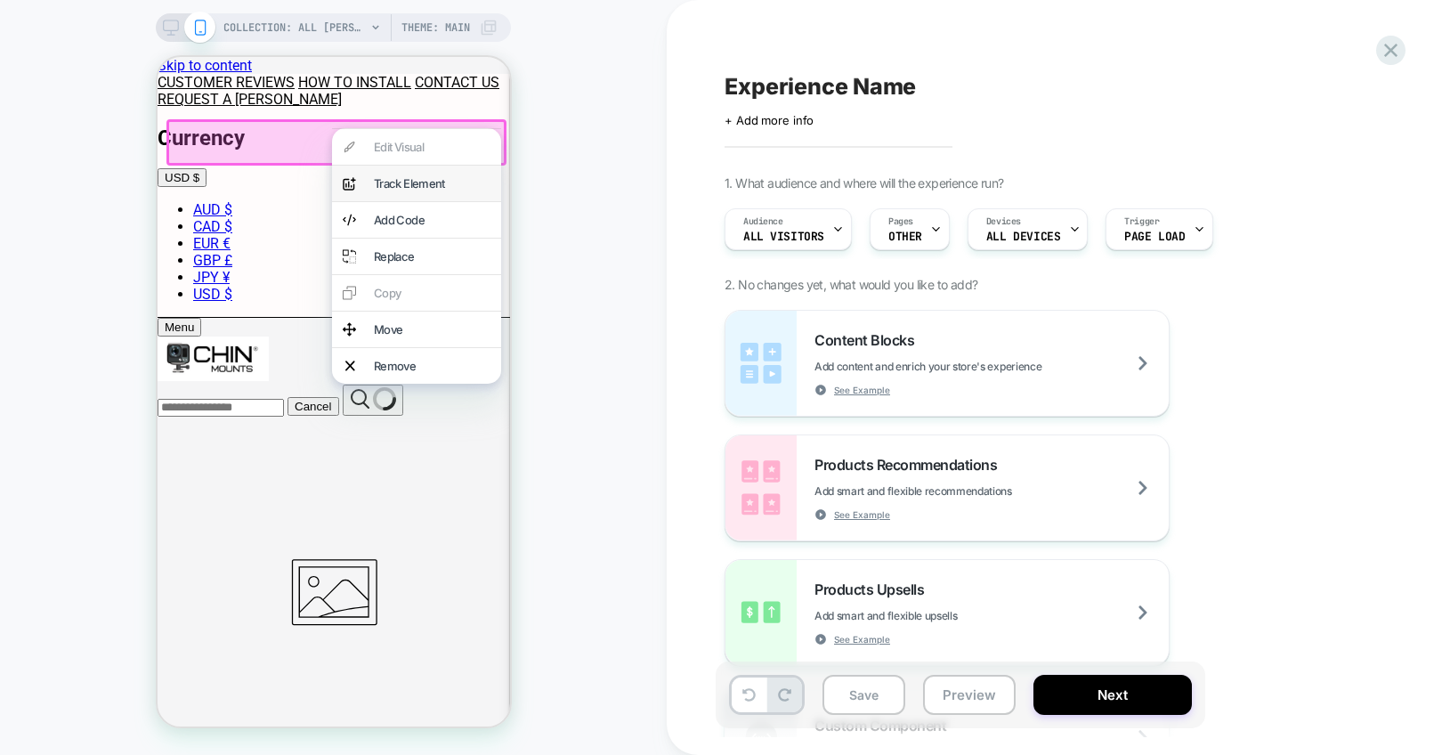
click at [392, 182] on div "Track Element" at bounding box center [431, 183] width 117 height 14
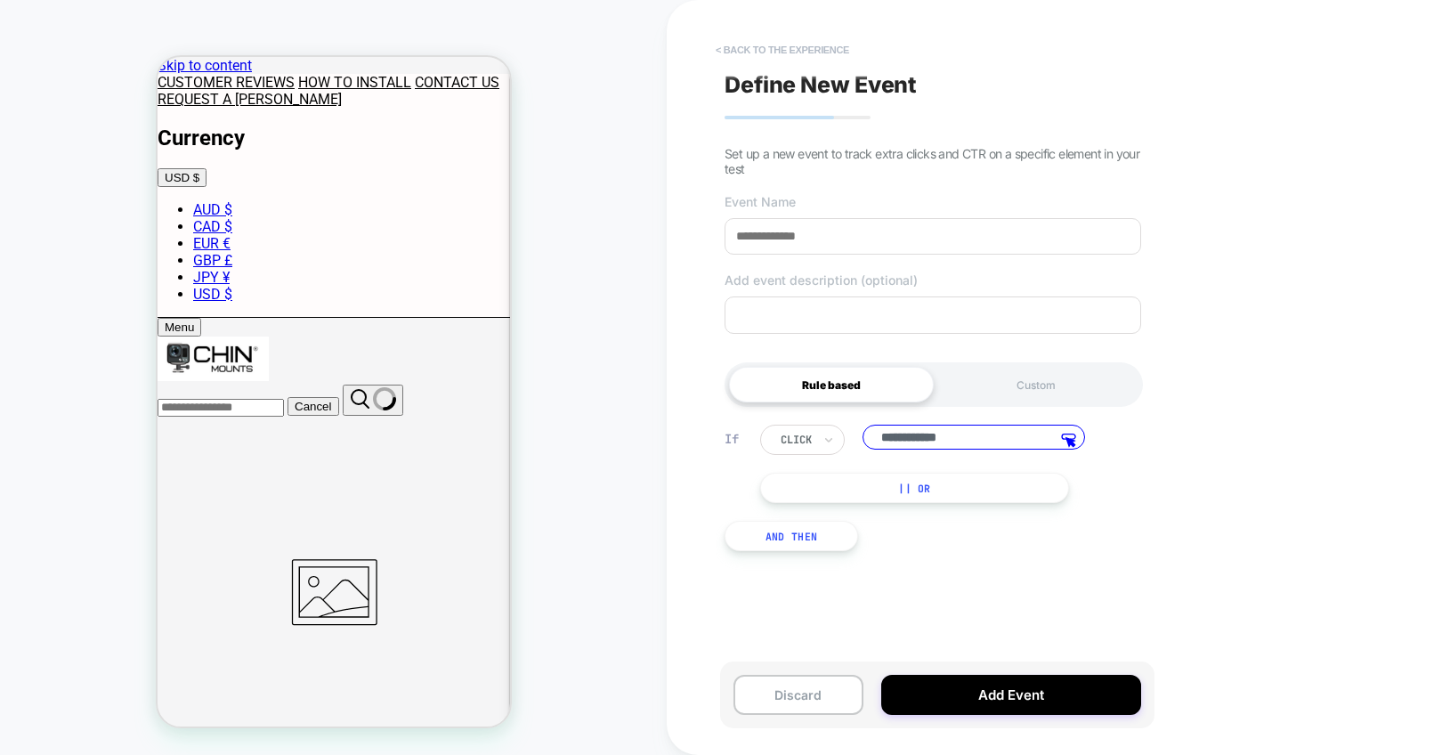
click at [769, 46] on button "< back to the experience" at bounding box center [782, 50] width 151 height 28
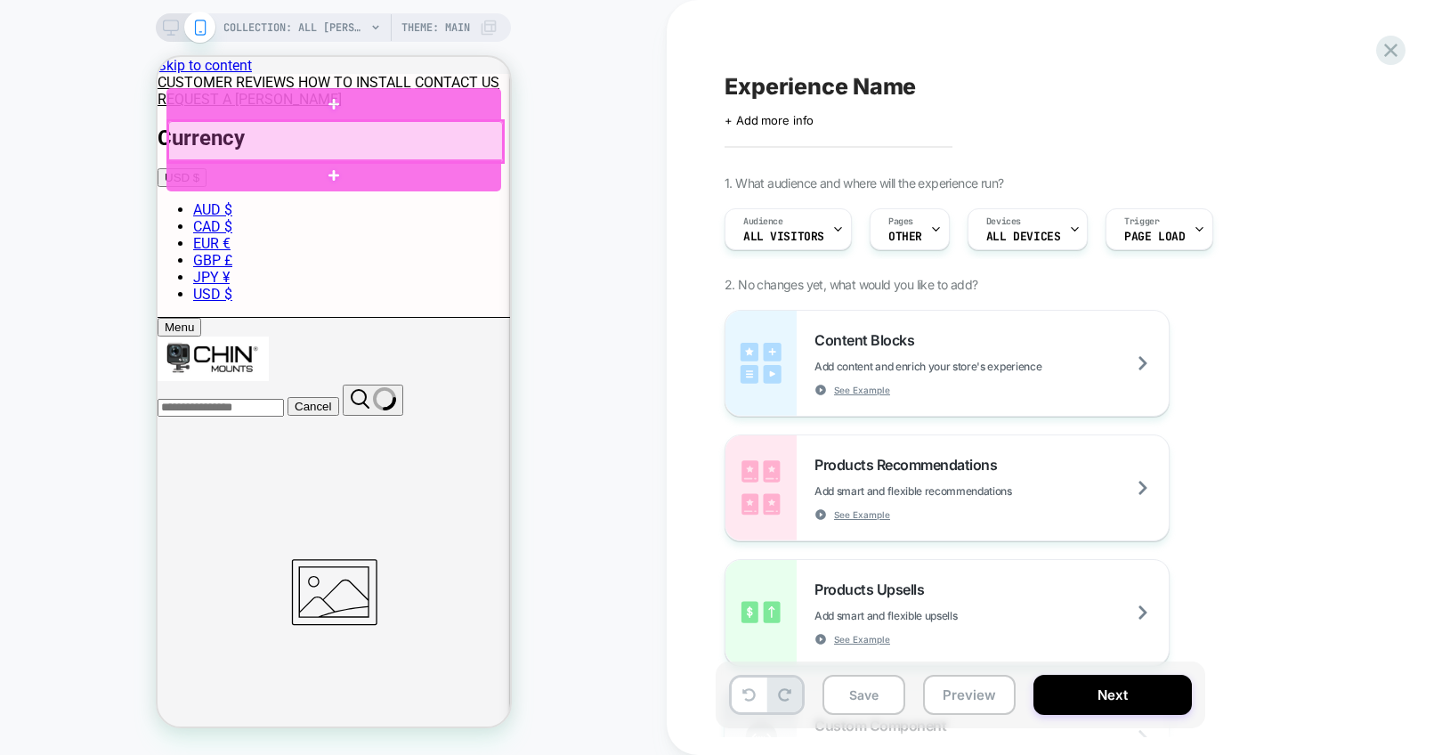
click at [425, 141] on div at bounding box center [334, 141] width 335 height 41
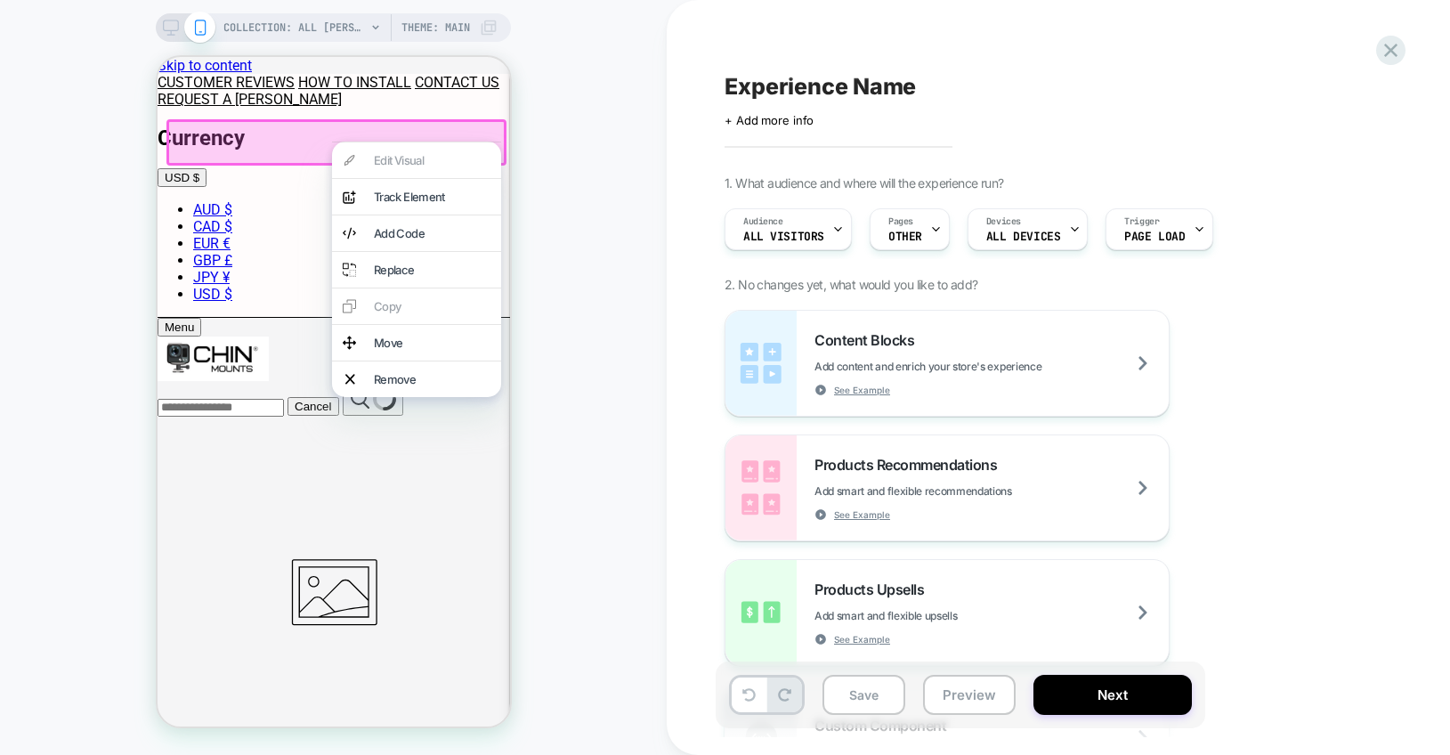
click at [605, 133] on div "COLLECTION: ALL [PERSON_NAME] (Category) COLLECTION: ALL CHIN MOUNTS (Category)…" at bounding box center [333, 377] width 666 height 719
click at [590, 120] on div "COLLECTION: ALL [PERSON_NAME] (Category) COLLECTION: ALL CHIN MOUNTS (Category)…" at bounding box center [333, 377] width 666 height 719
click at [176, 320] on div "Menu" at bounding box center [178, 326] width 29 height 13
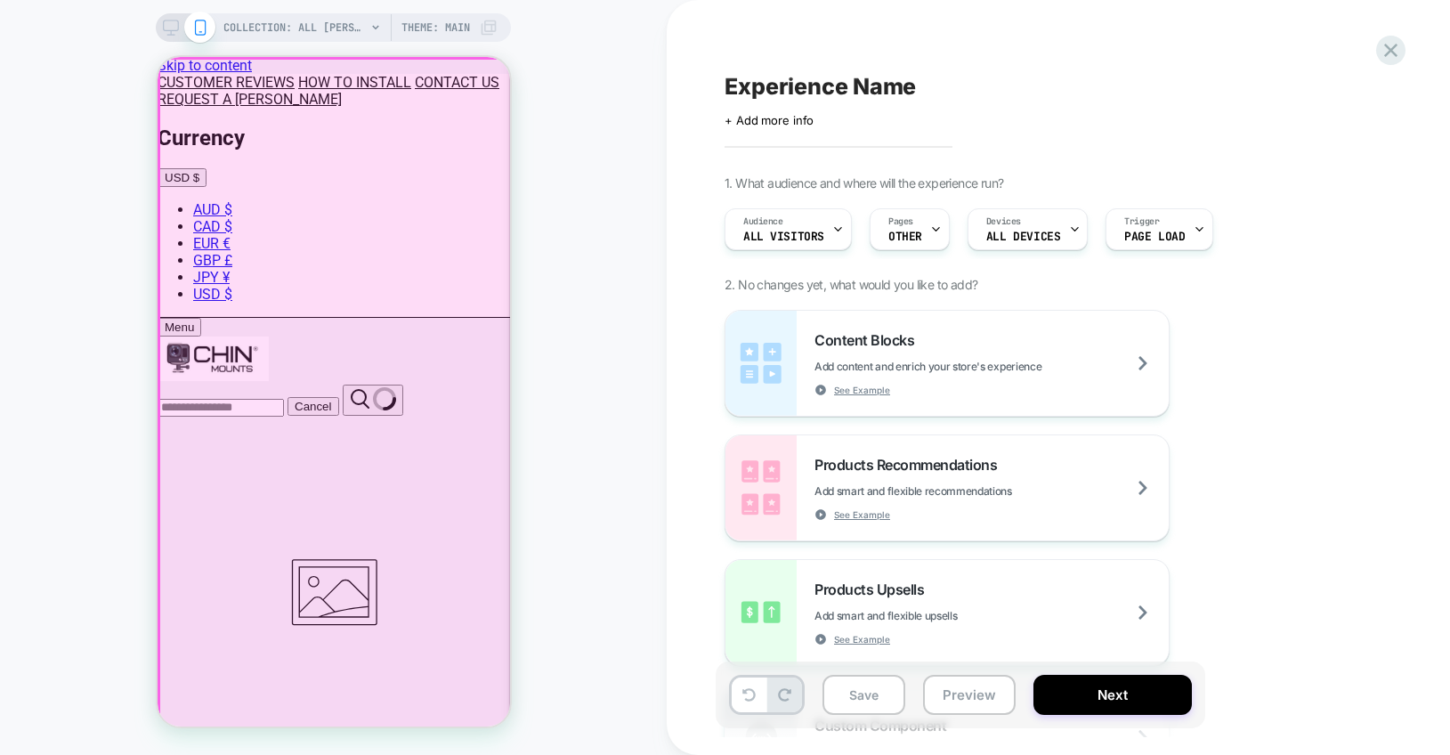
click at [424, 140] on div at bounding box center [334, 394] width 352 height 670
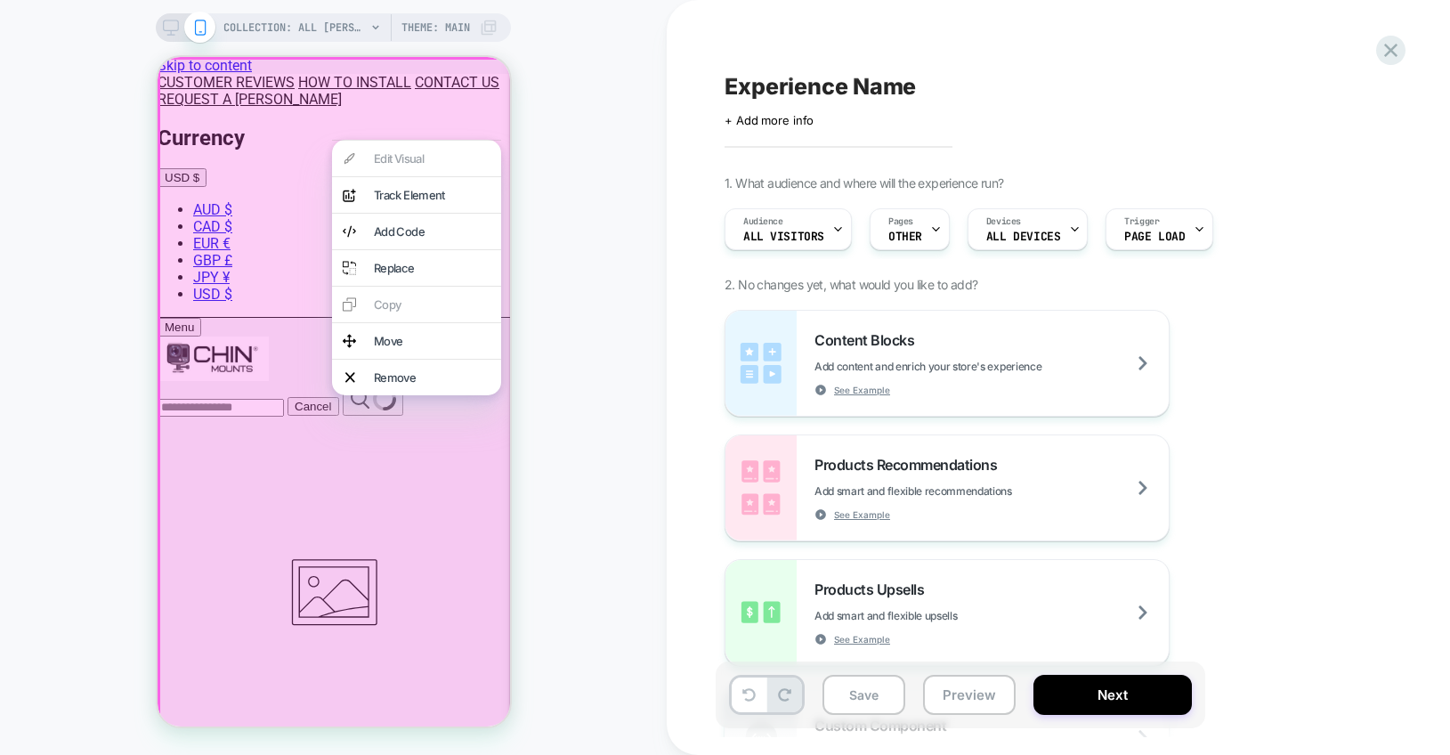
click at [559, 166] on div "COLLECTION: ALL [PERSON_NAME] (Category) COLLECTION: ALL CHIN MOUNTS (Category)…" at bounding box center [333, 377] width 666 height 719
click at [424, 80] on div at bounding box center [336, 394] width 358 height 675
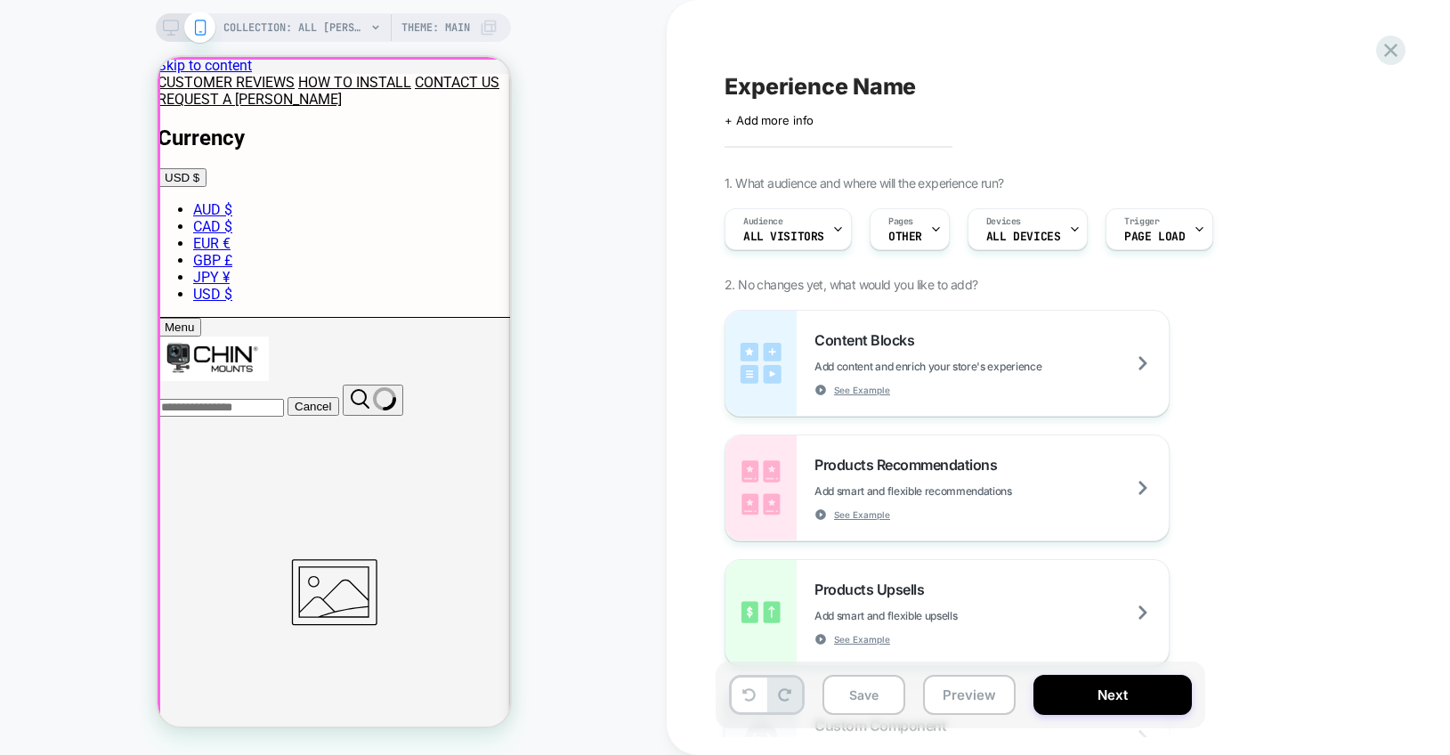
click at [424, 80] on div at bounding box center [334, 394] width 352 height 670
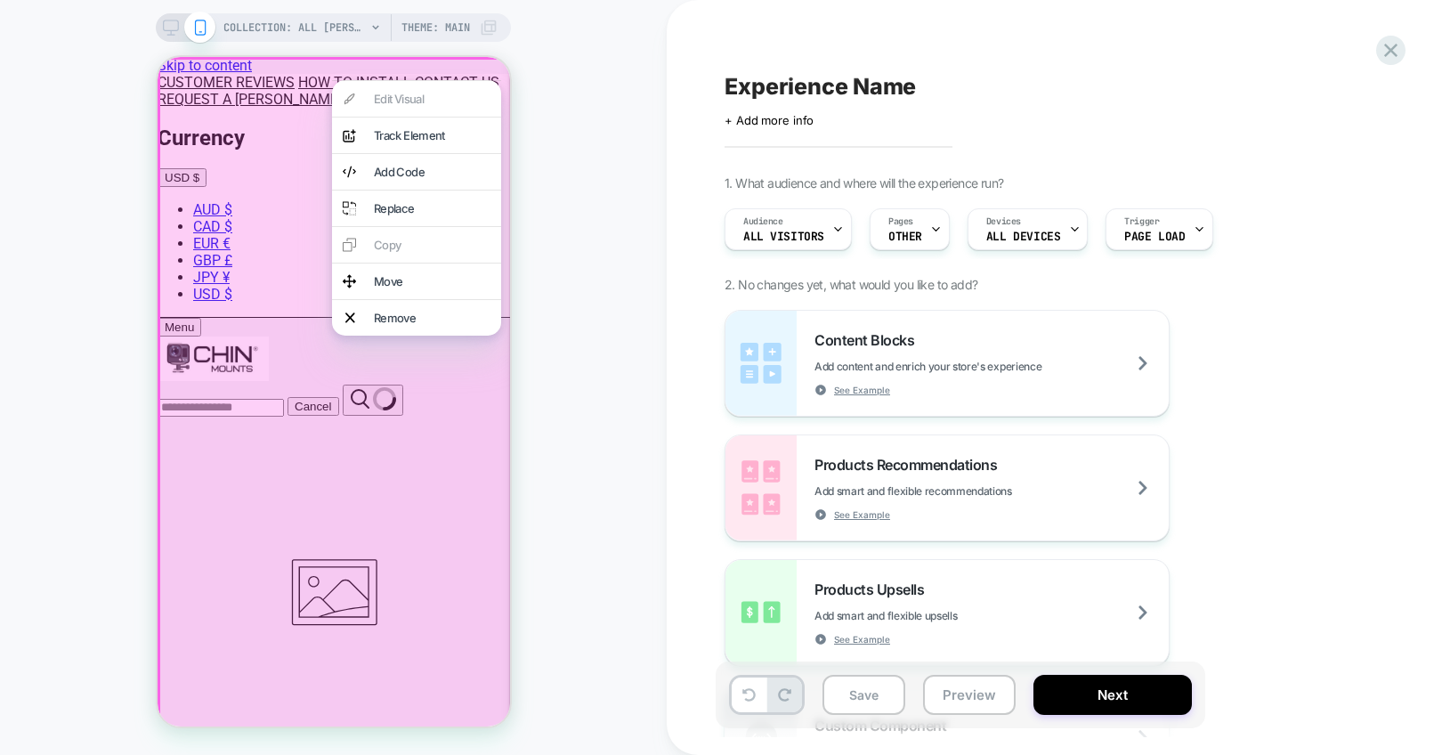
click at [535, 106] on div "COLLECTION: ALL [PERSON_NAME] (Category) COLLECTION: ALL CHIN MOUNTS (Category)…" at bounding box center [333, 377] width 666 height 719
click at [577, 124] on div "COLLECTION: ALL [PERSON_NAME] (Category) COLLECTION: ALL CHIN MOUNTS (Category)…" at bounding box center [333, 377] width 666 height 719
click at [1403, 58] on div "Experience Name Click to edit experience details + Add more info 1. What audien…" at bounding box center [1057, 377] width 783 height 755
click at [634, 364] on div "COLLECTION: ALL [PERSON_NAME] (Category) COLLECTION: ALL CHIN MOUNTS (Category)…" at bounding box center [333, 377] width 666 height 719
click at [1399, 57] on icon at bounding box center [1390, 50] width 24 height 24
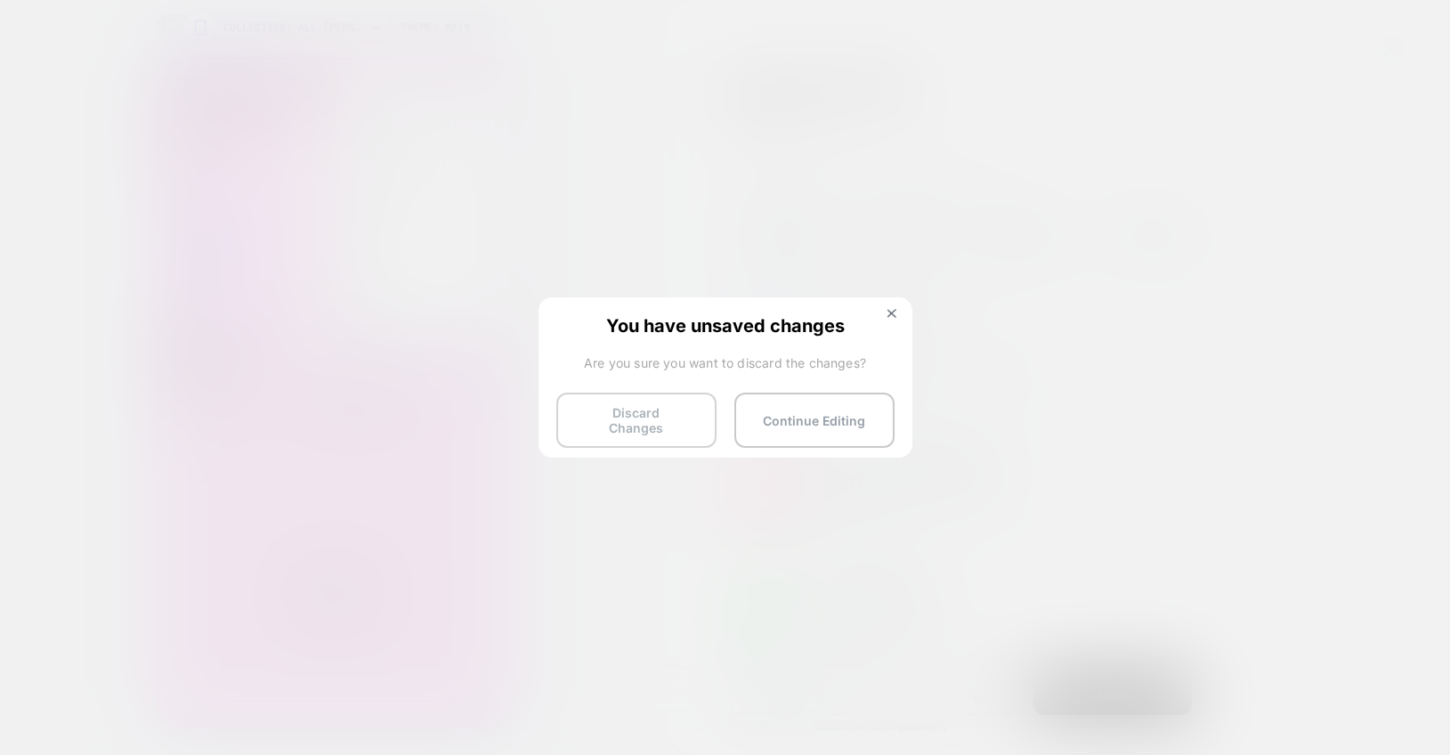
click at [647, 420] on button "Discard Changes" at bounding box center [636, 419] width 160 height 55
